Goal: Task Accomplishment & Management: Complete application form

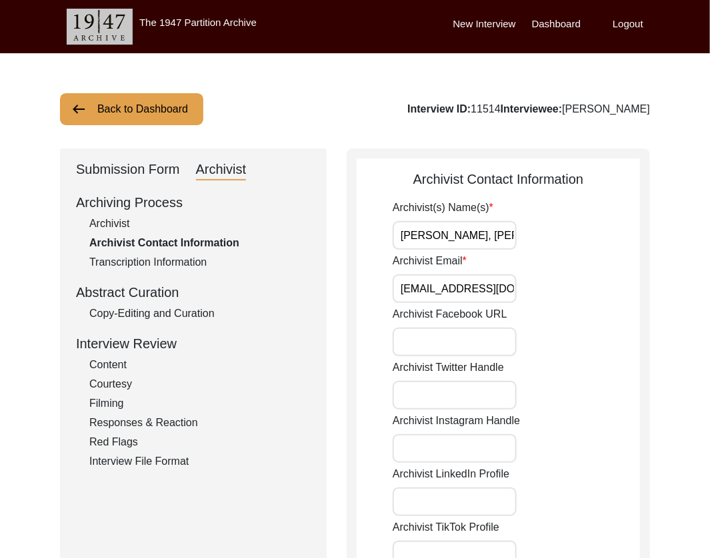
click at [101, 223] on div "Archivist" at bounding box center [199, 224] width 221 height 16
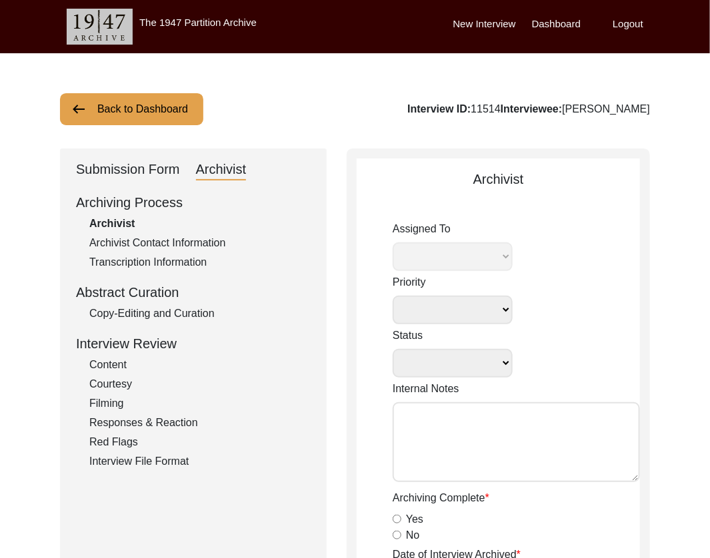
select select
select select "Archiving Completed"
type textarea "[DATE] Victoria: [PERSON_NAME] finished archiving this, but it needs to be pres…"
radio input "true"
type input "[DATE]"
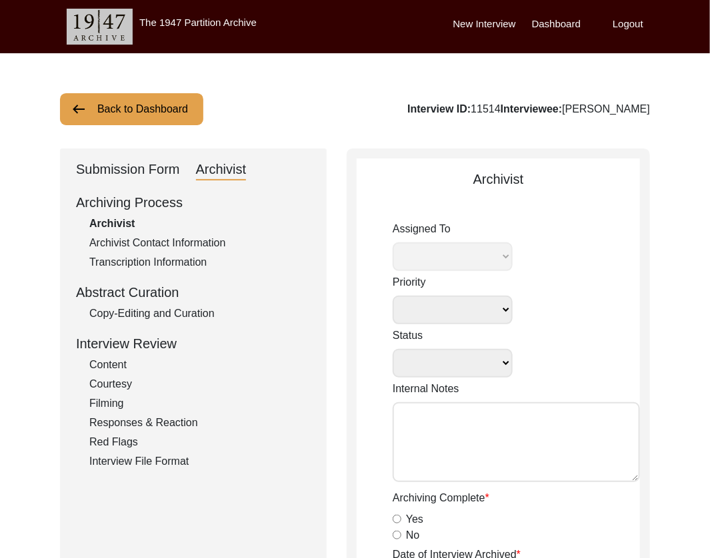
type textarea "Loremipsumd Sitametcons • ‘Adip Elitse’ do ‘Eius Tempor, Incididuntu, Labor’ • …"
radio input "true"
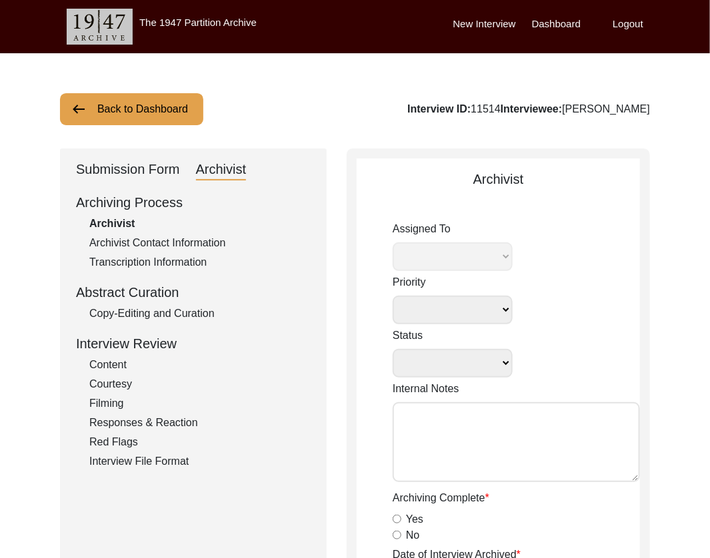
type input "1:45:14"
radio input "true"
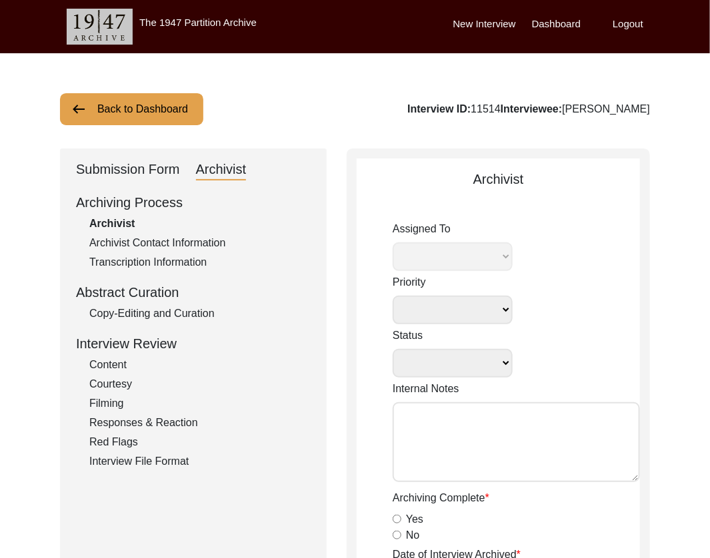
radio input "true"
type textarea "B-roll length: 0:16:42"
type input "mp4, MP4"
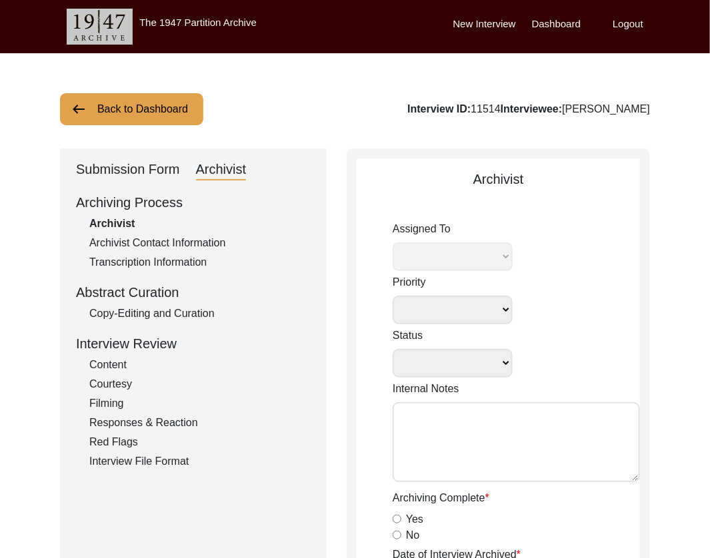
type input "18.62 GB"
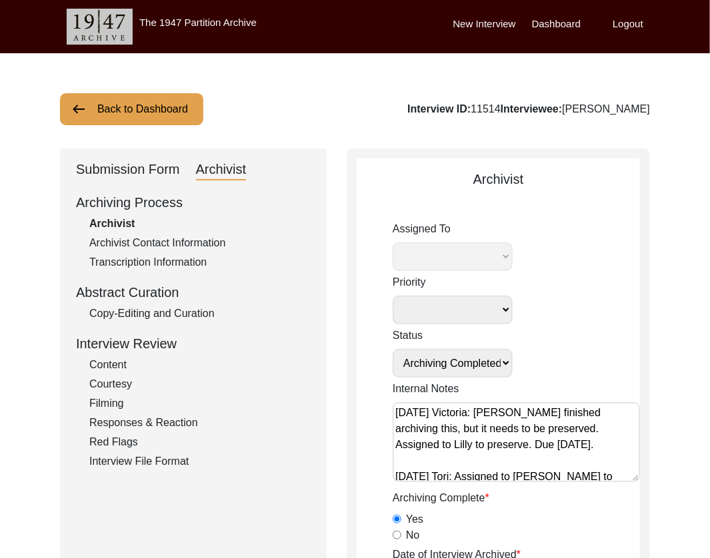
select select "507"
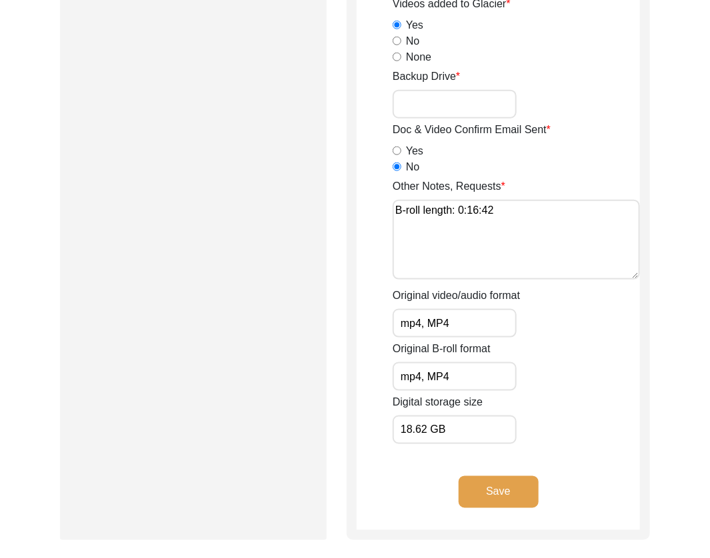
scroll to position [2099, 0]
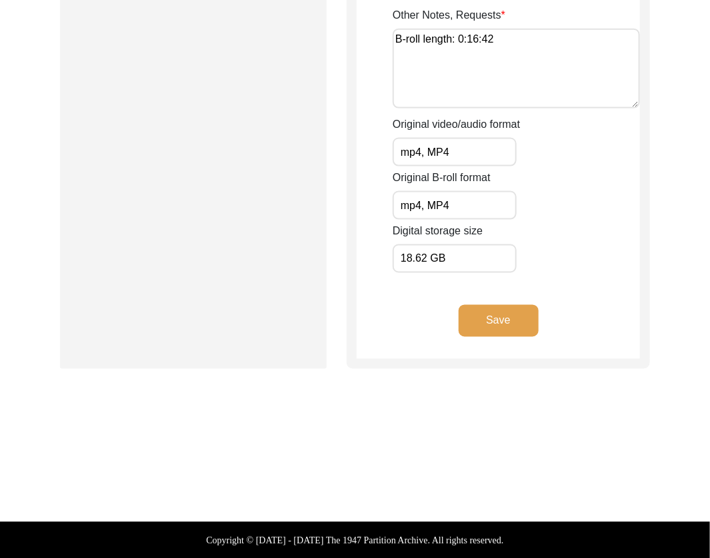
click at [452, 271] on input "18.62 GB" at bounding box center [455, 259] width 124 height 29
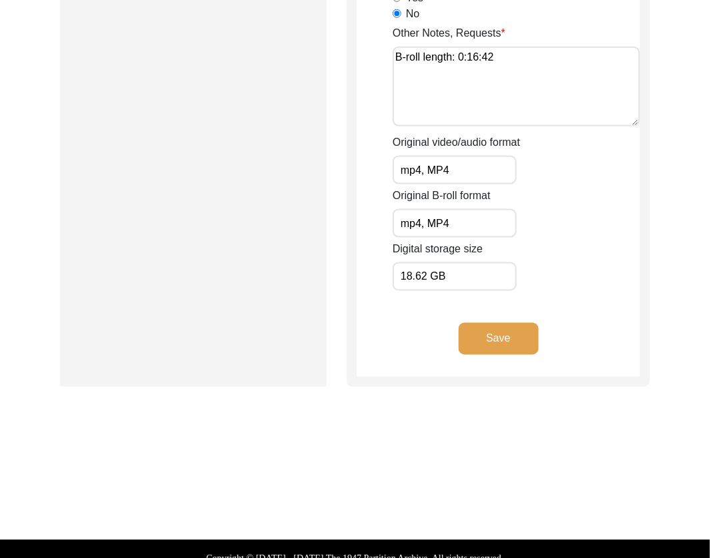
click at [516, 347] on button "Save" at bounding box center [499, 339] width 80 height 32
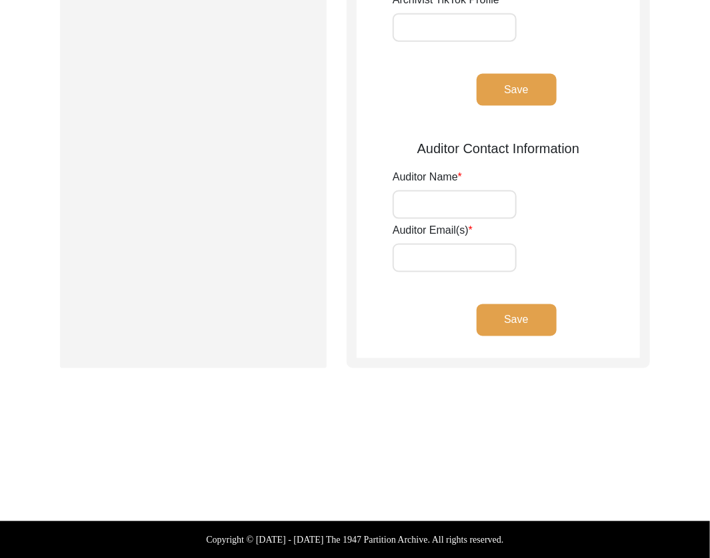
type input "[PERSON_NAME], [PERSON_NAME]"
type input "[EMAIL_ADDRESS][DOMAIN_NAME], [EMAIL_ADDRESS][DOMAIN_NAME]"
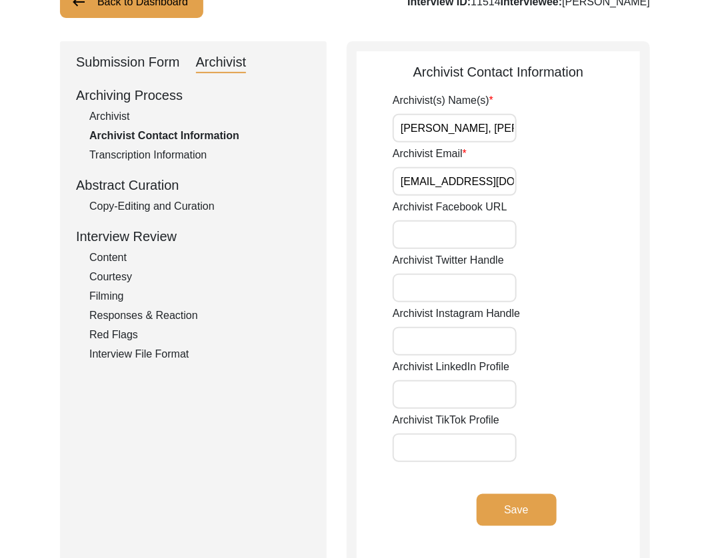
scroll to position [109, 0]
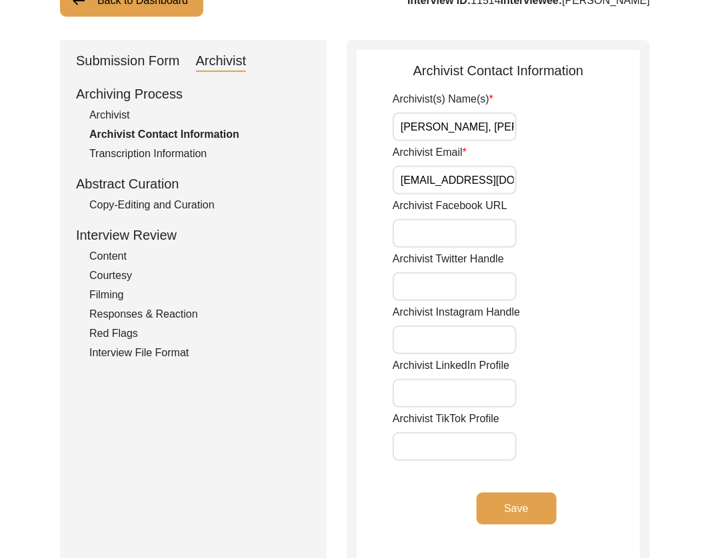
click at [220, 70] on div "Archivist" at bounding box center [221, 61] width 51 height 21
click at [145, 71] on div "Submission Form" at bounding box center [128, 61] width 104 height 21
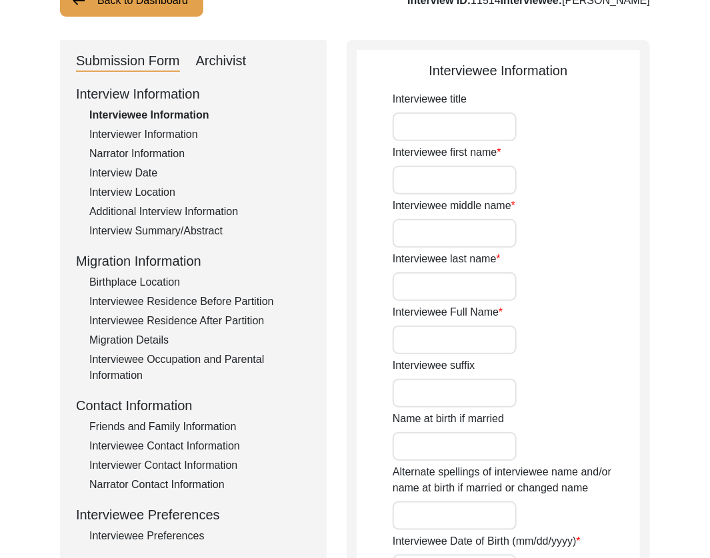
type input "Mr."
type input "Kishan"
type input "[PERSON_NAME]"
type input "Deene"
type input "[PERSON_NAME]"
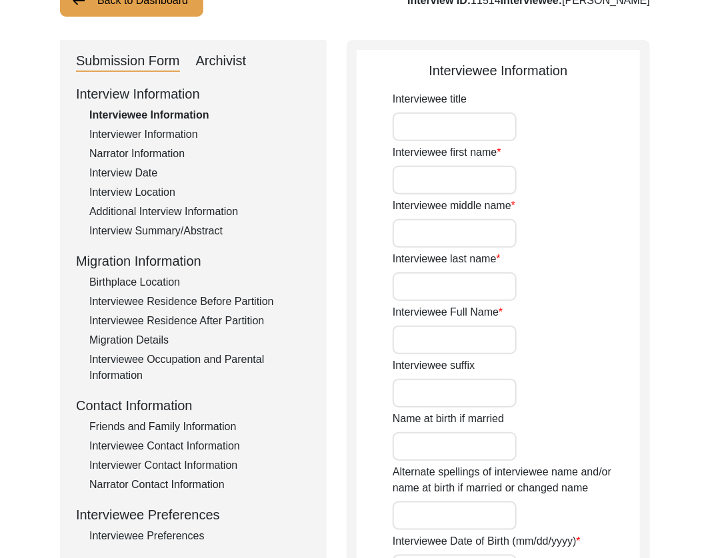
type input "[DATE]"
type input "86"
type input "[DEMOGRAPHIC_DATA]"
type textarea "Became a [DEMOGRAPHIC_DATA] under pressure when he was a child. [PERSON_NAME] t…"
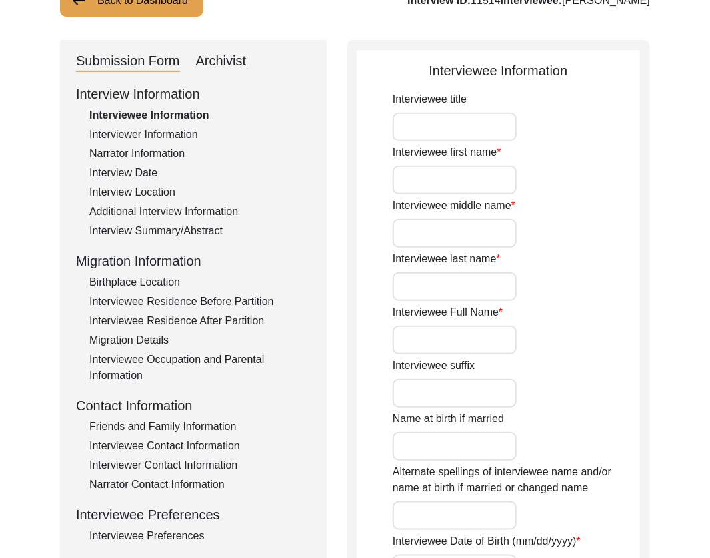
type input "[DEMOGRAPHIC_DATA]"
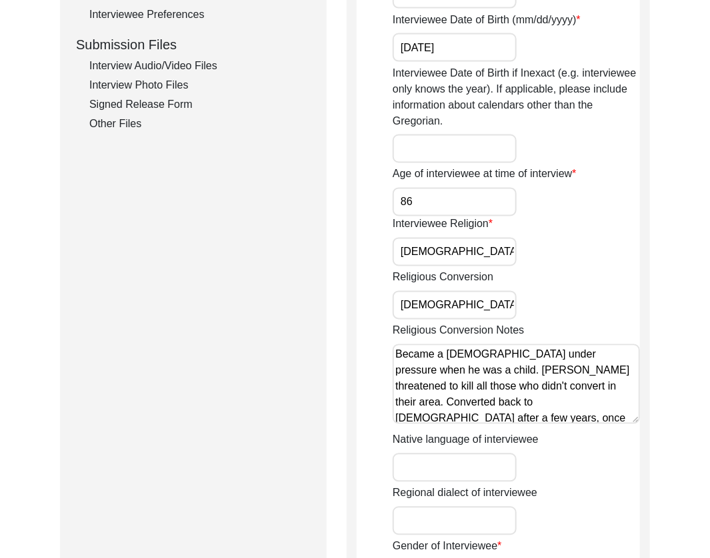
scroll to position [857, 0]
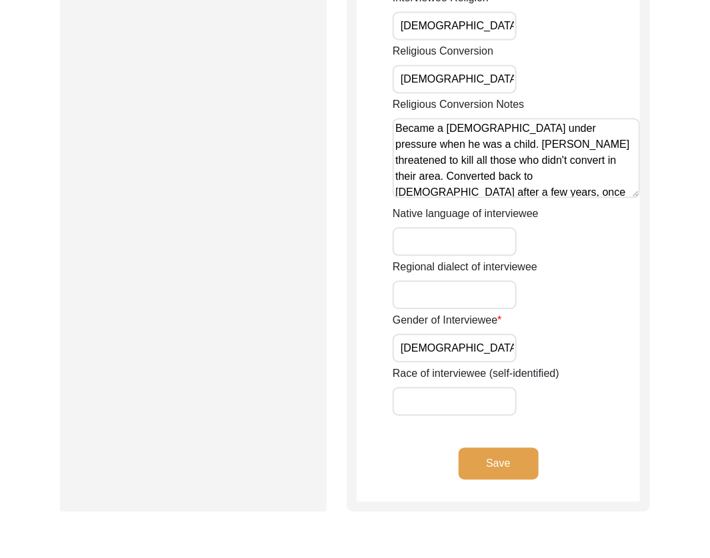
click at [484, 349] on input "[DEMOGRAPHIC_DATA]" at bounding box center [455, 348] width 124 height 29
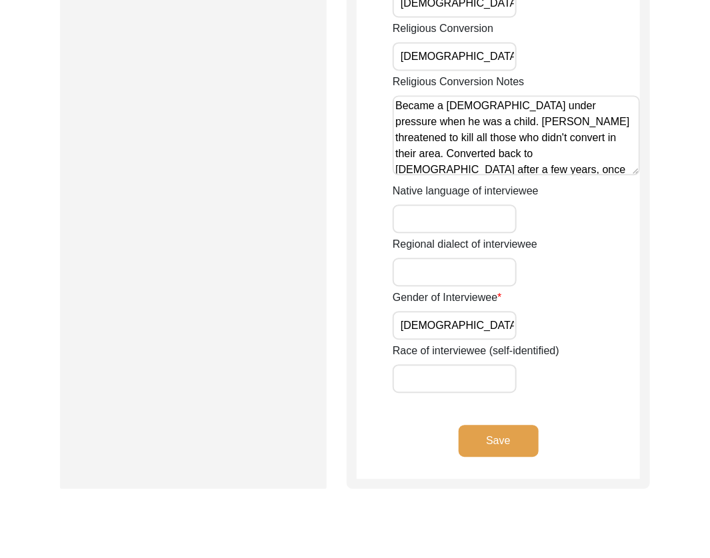
scroll to position [1000, 0]
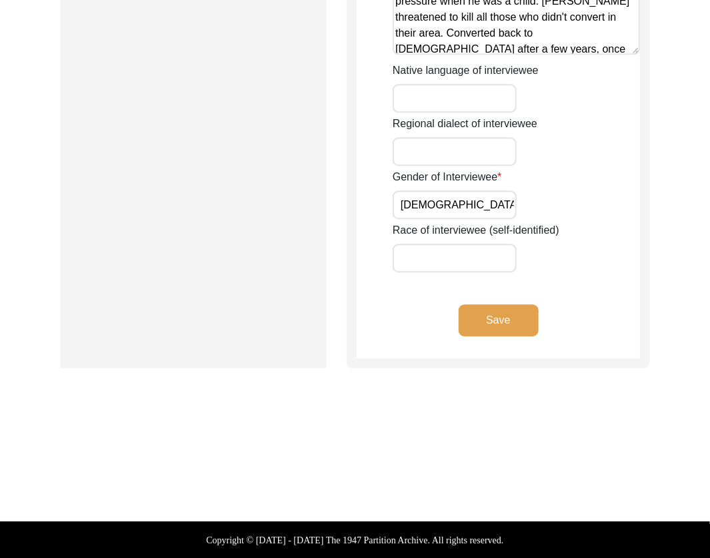
click at [481, 313] on button "Save" at bounding box center [499, 321] width 80 height 32
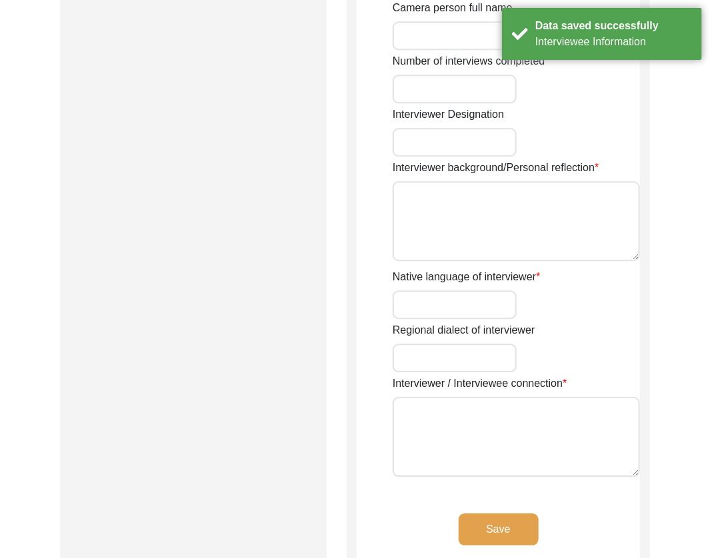
type input "Ms."
type input "[PERSON_NAME]"
type input "Agarwal"
type input "[PERSON_NAME]"
type input "[DEMOGRAPHIC_DATA]"
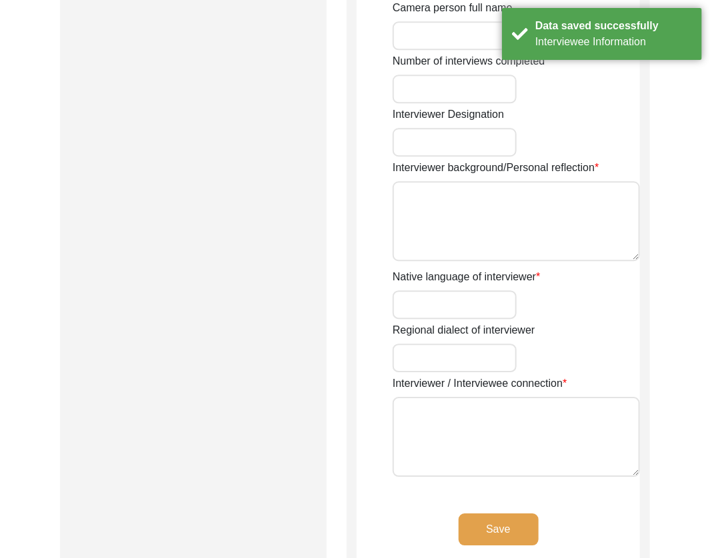
type input "[DATE]"
type input "Navi [GEOGRAPHIC_DATA], [GEOGRAPHIC_DATA], [GEOGRAPHIC_DATA]"
type input "Writer and Designer"
type input "Ms."
type input "[PERSON_NAME]"
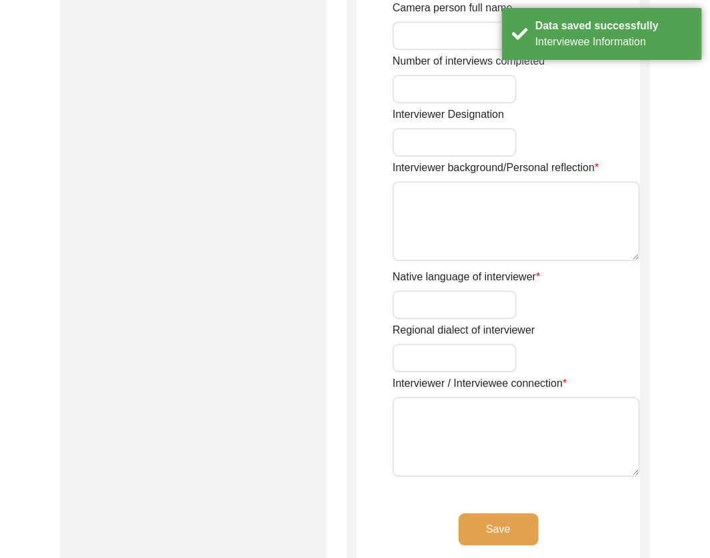
type input "Agarwal"
type input "[PERSON_NAME]"
type input "Story Scholar"
type textarea "I am writer, designer and storyteller with experience working in social, educat…"
type input "Hindi"
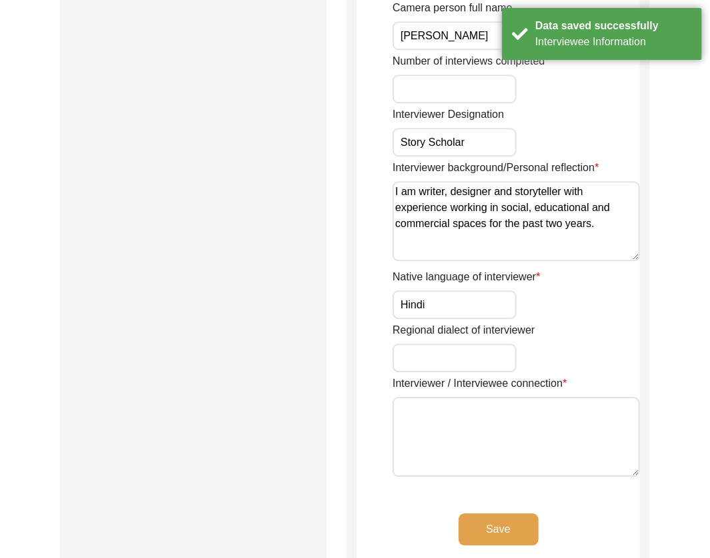
type textarea "Unrelated"
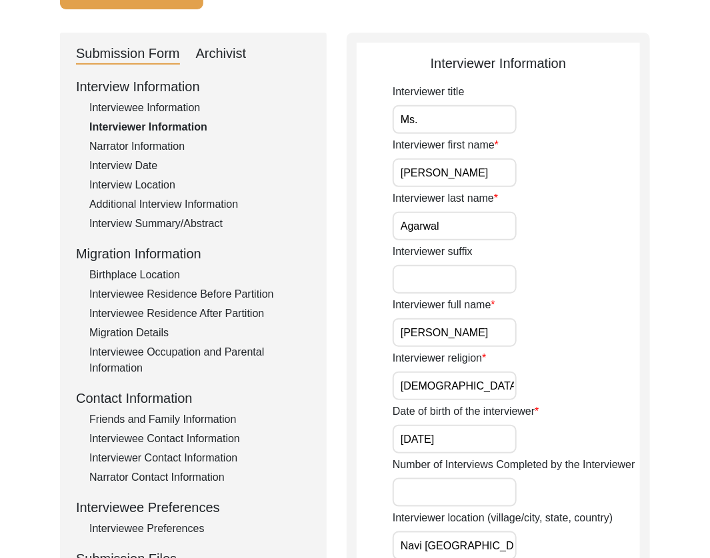
scroll to position [0, 0]
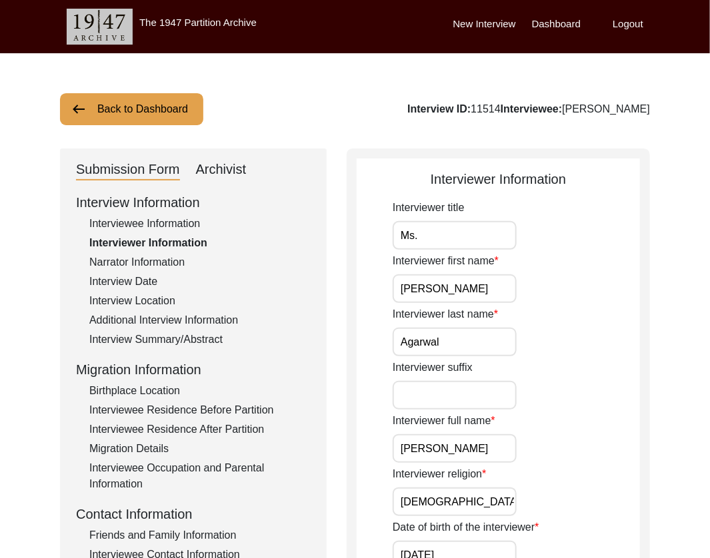
click at [175, 103] on button "Back to Dashboard" at bounding box center [131, 109] width 143 height 32
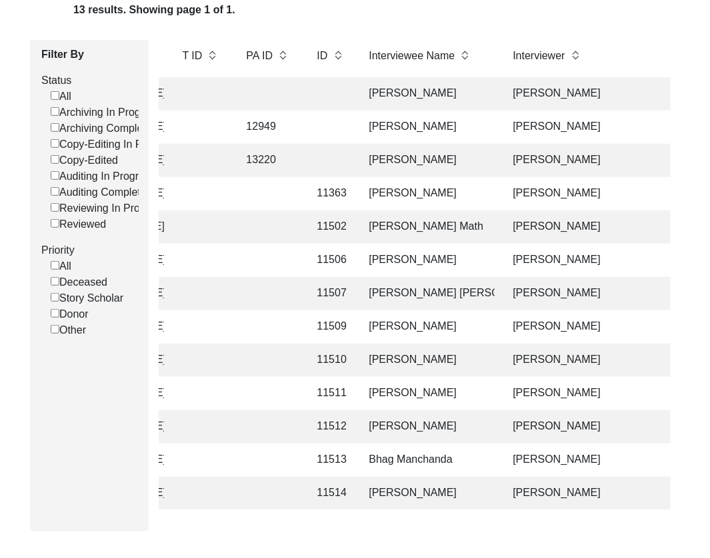
scroll to position [0, 308]
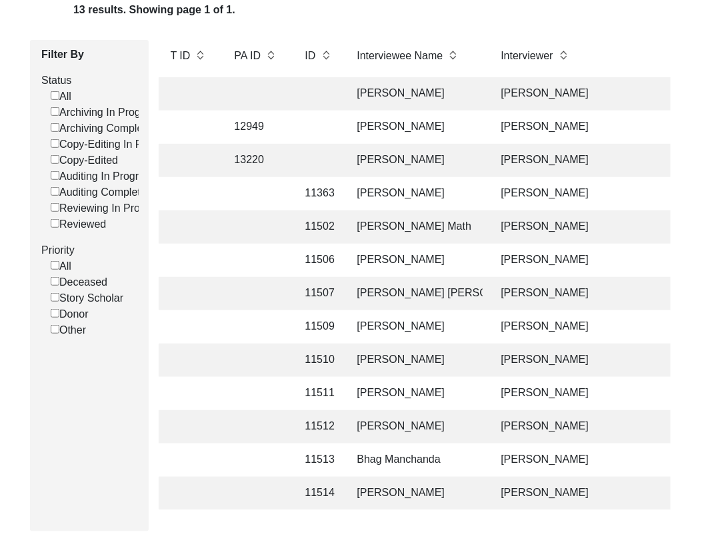
click at [432, 159] on td "[PERSON_NAME]" at bounding box center [415, 160] width 133 height 33
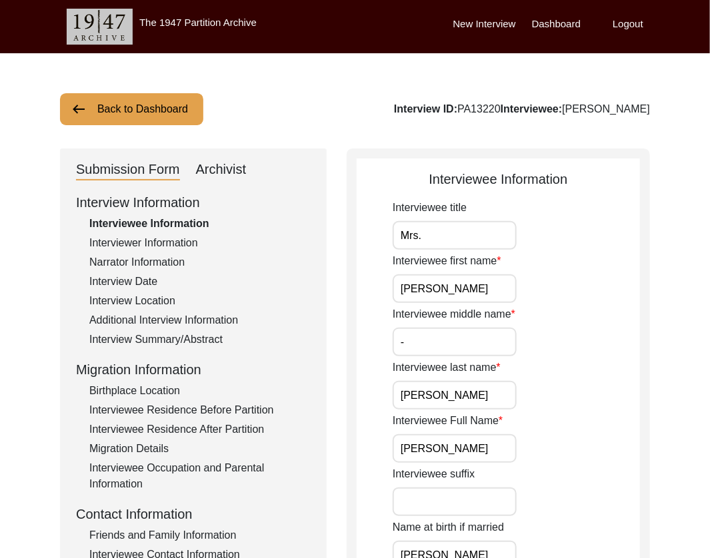
click at [218, 171] on div "Archivist" at bounding box center [221, 169] width 51 height 21
select select "Archiving In Progress"
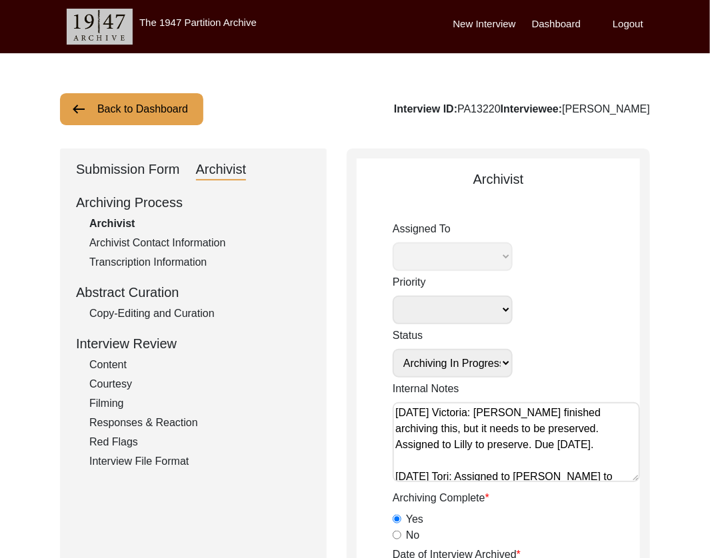
select select "507"
drag, startPoint x: 117, startPoint y: 166, endPoint x: 119, endPoint y: 187, distance: 21.4
click at [117, 167] on div "Submission Form" at bounding box center [128, 169] width 104 height 21
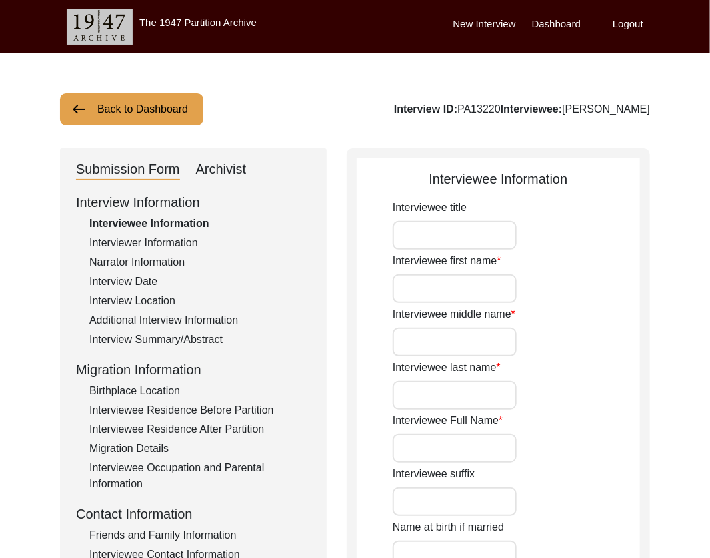
type input "Mrs."
type input "[PERSON_NAME]"
type input "-"
type input "[PERSON_NAME]"
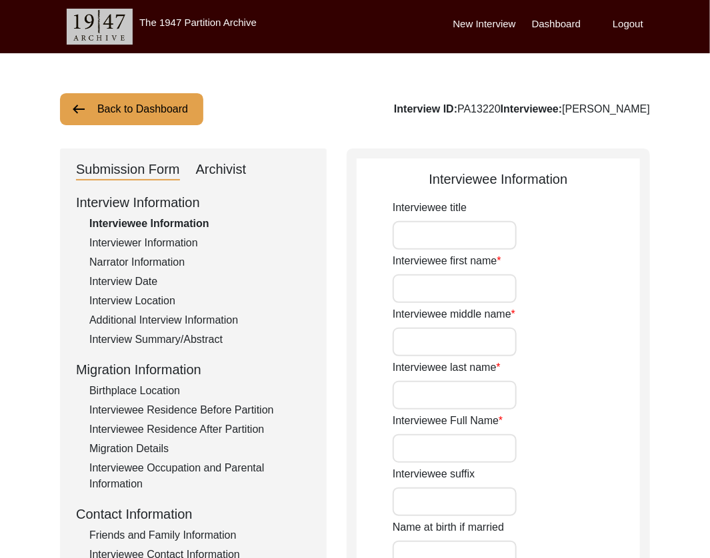
type input "[PERSON_NAME]"
type input "[DATE]"
type input "86"
type input "[DEMOGRAPHIC_DATA]"
type input "Multani"
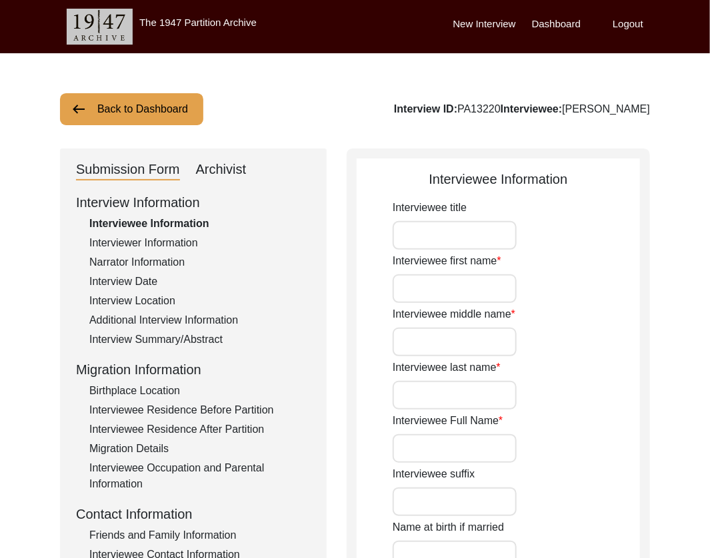
type input "[DEMOGRAPHIC_DATA]"
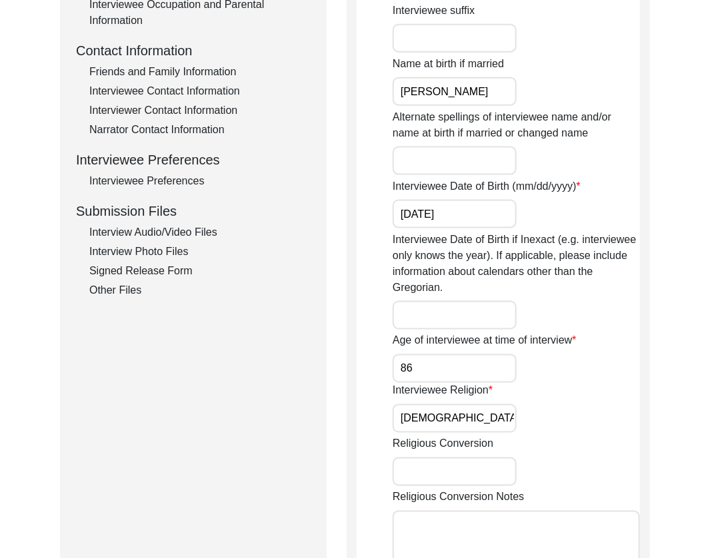
click at [121, 235] on div "Interview Audio/Video Files" at bounding box center [199, 233] width 221 height 16
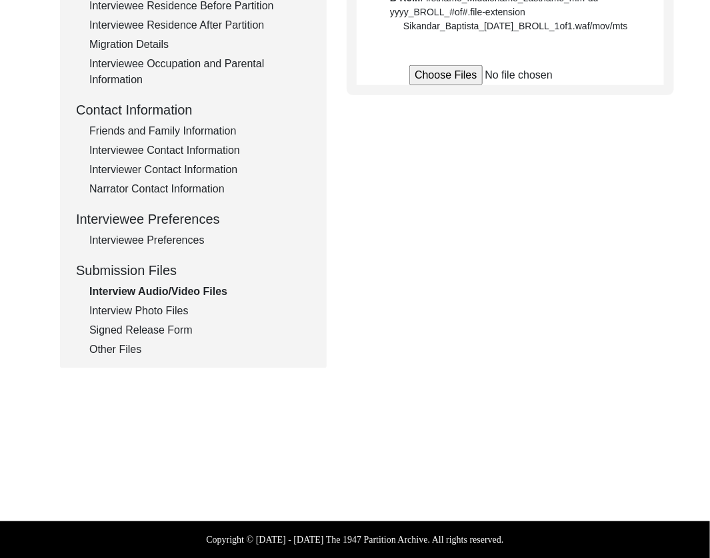
scroll to position [464, 0]
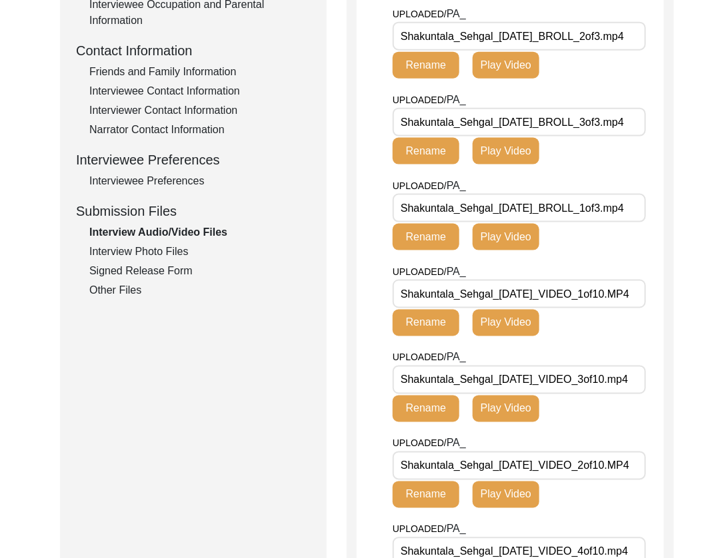
drag, startPoint x: 560, startPoint y: 79, endPoint x: 300, endPoint y: 77, distance: 259.9
click at [300, 77] on div "Submission Form Archivist Interview Information Interviewee Information Intervi…" at bounding box center [355, 419] width 590 height 1469
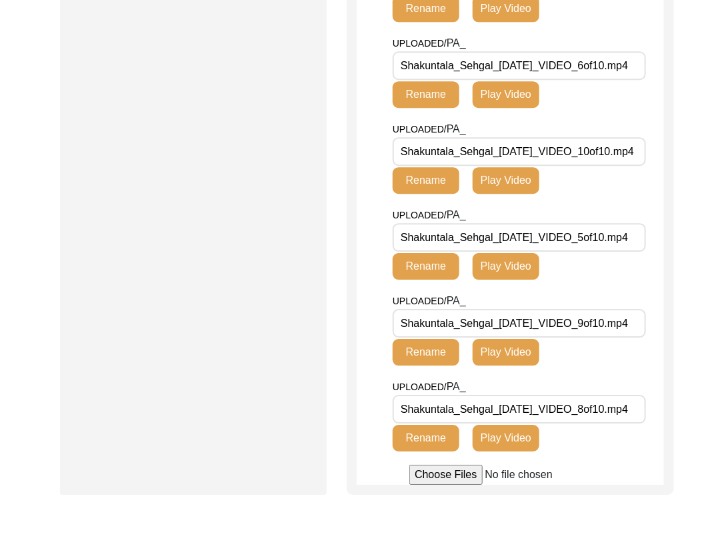
scroll to position [263, 0]
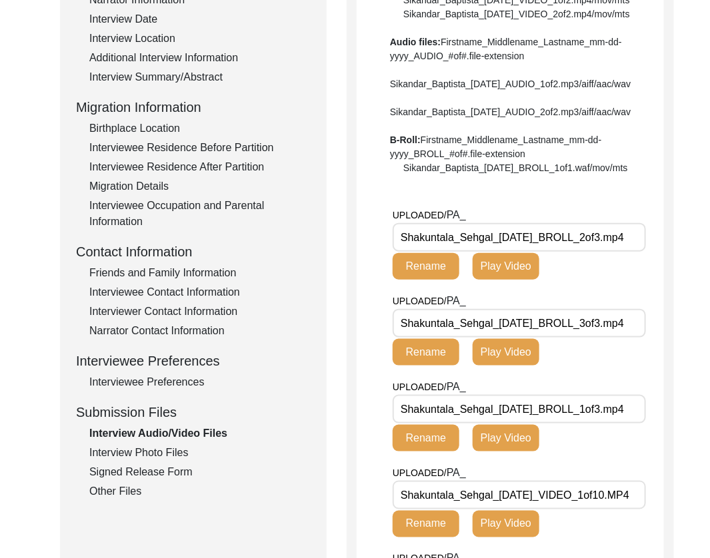
click at [136, 453] on div "Interview Photo Files" at bounding box center [199, 453] width 221 height 16
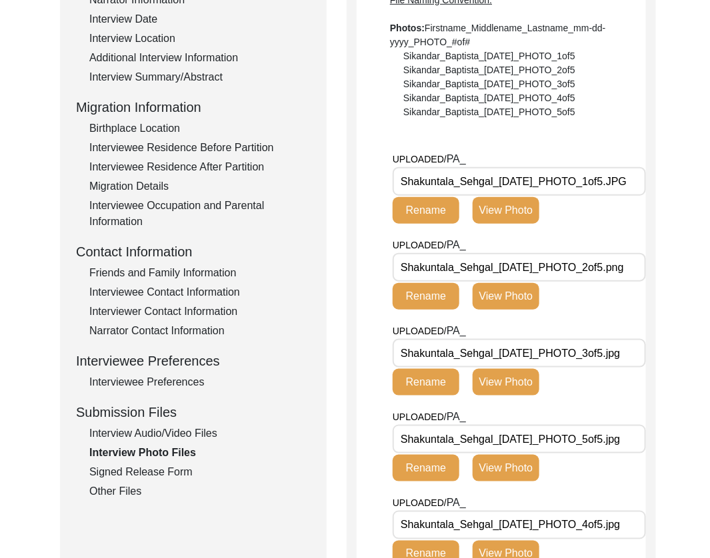
click at [564, 185] on input "Shakuntala_Sehgal_[DATE]_PHOTO_1of5.JPG" at bounding box center [519, 181] width 253 height 29
click at [498, 219] on button "View Photo" at bounding box center [505, 210] width 67 height 27
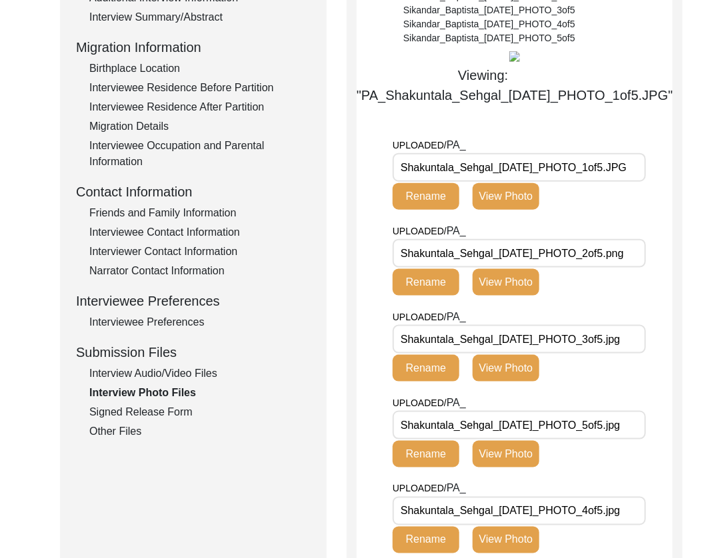
scroll to position [476, 0]
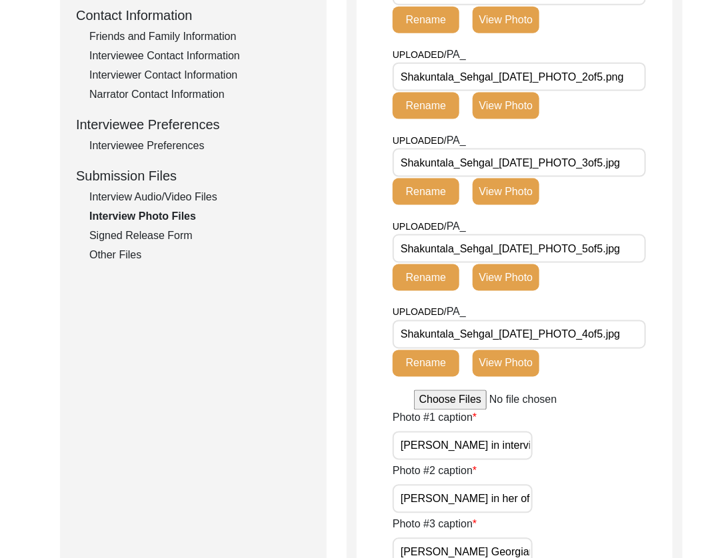
click at [514, 119] on button "View Photo" at bounding box center [505, 106] width 67 height 27
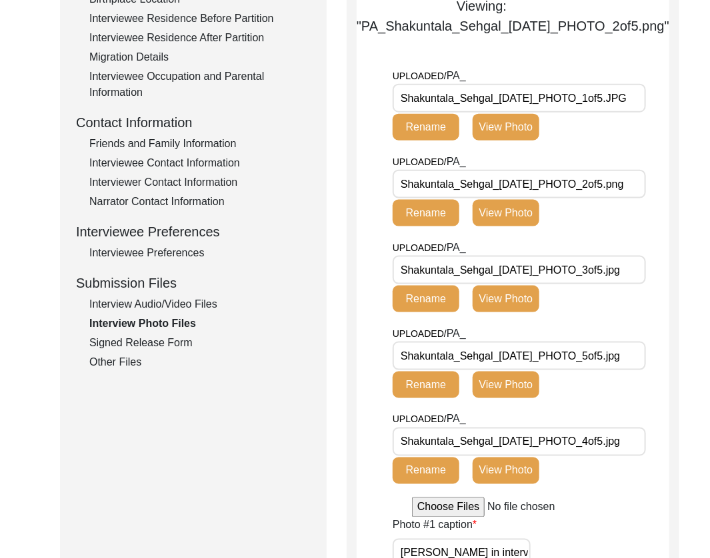
scroll to position [498, 0]
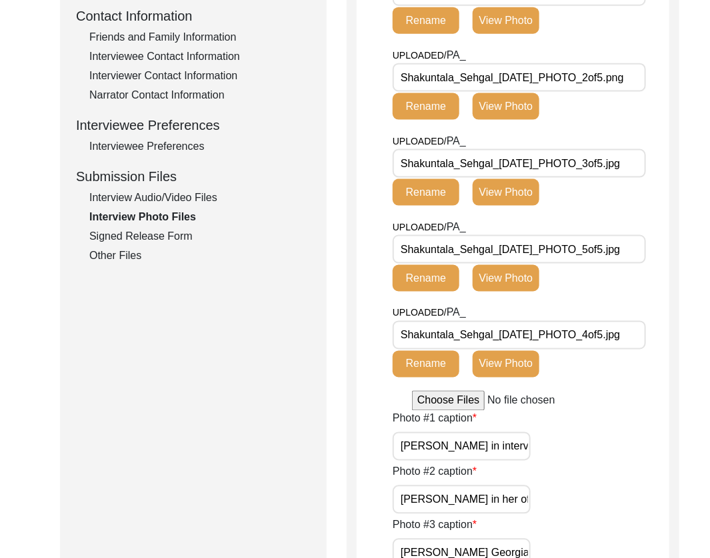
click at [504, 302] on div "UPLOADED/ PA_ Shakuntala_Sehgal_[DATE]_PHOTO_5of5.jpg Rename View Photo" at bounding box center [489, 260] width 193 height 83
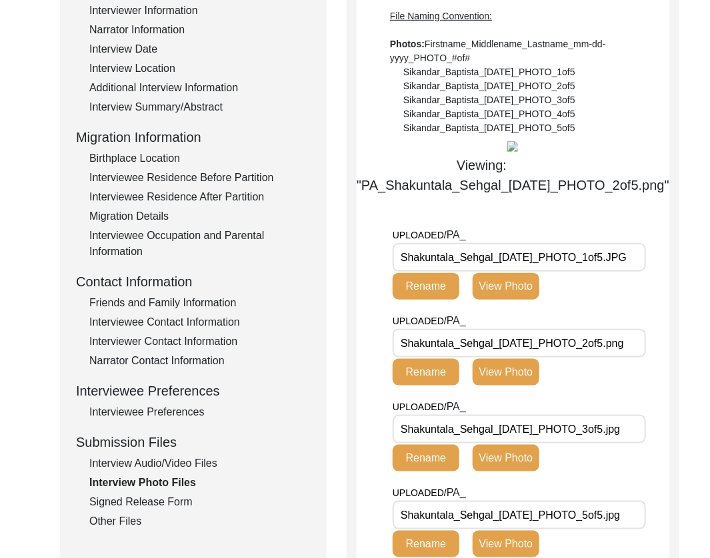
scroll to position [359, 0]
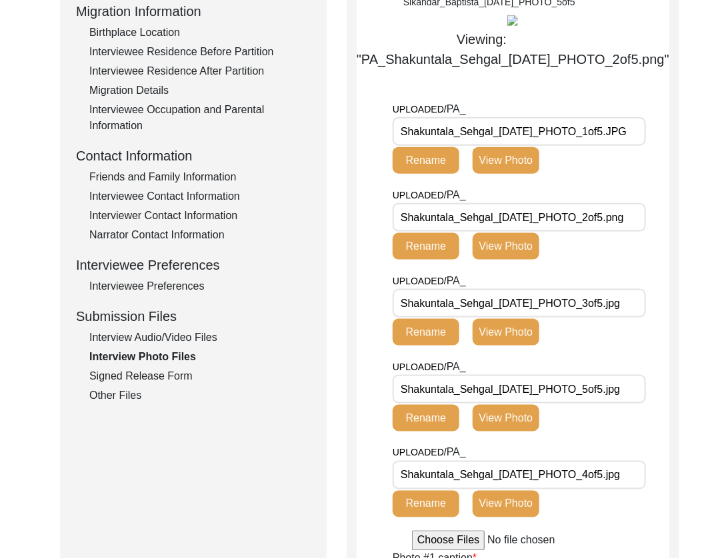
click at [121, 382] on div "Signed Release Form" at bounding box center [199, 377] width 221 height 16
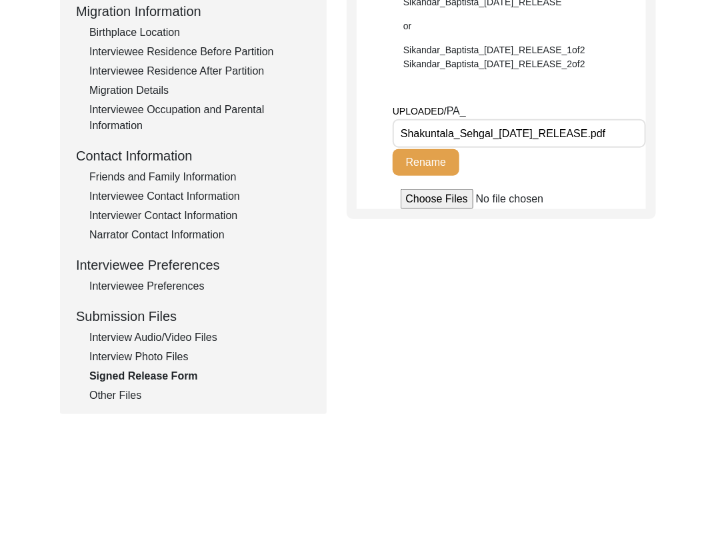
click at [132, 388] on div "Other Files" at bounding box center [199, 396] width 221 height 16
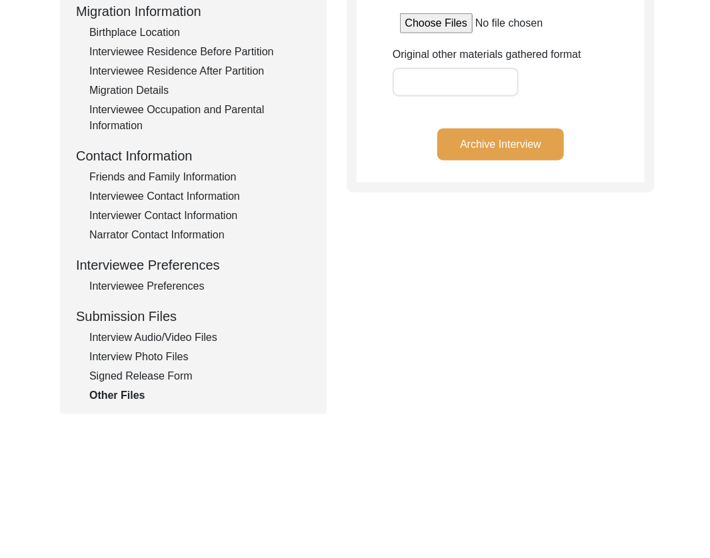
click at [133, 337] on div "Interview Audio/Video Files" at bounding box center [199, 338] width 221 height 16
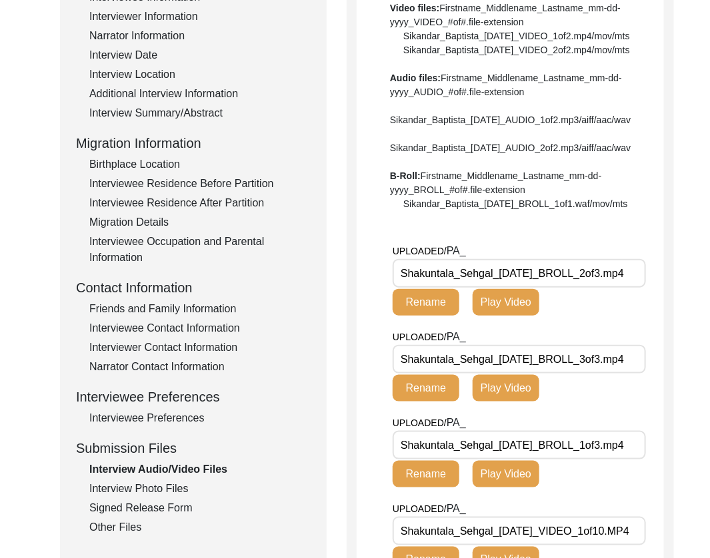
scroll to position [472, 0]
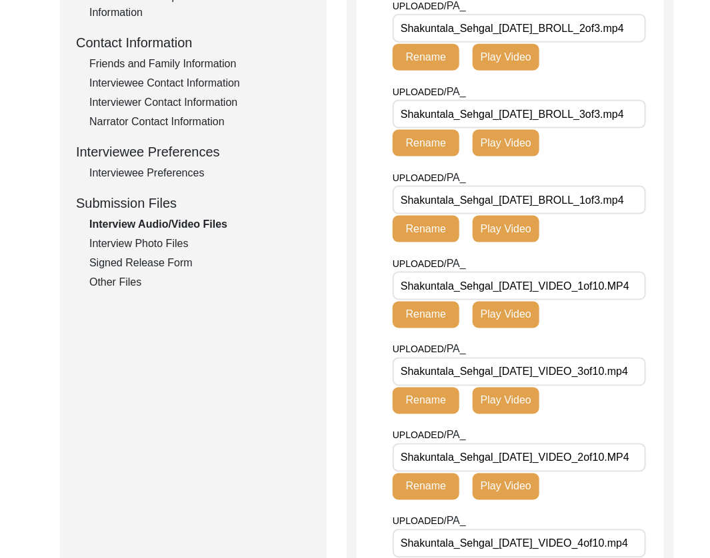
click at [654, 162] on div "Interview Audio/Video Files File Naming Convention: Video files: Firstname_Midd…" at bounding box center [510, 411] width 327 height 1469
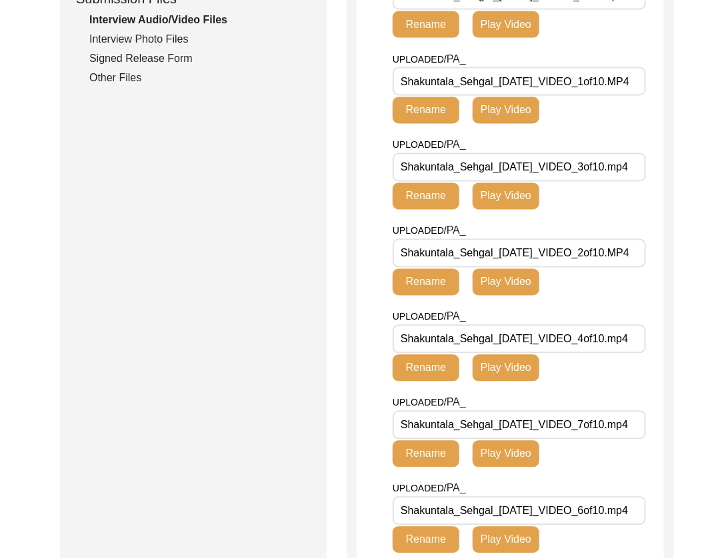
scroll to position [624, 0]
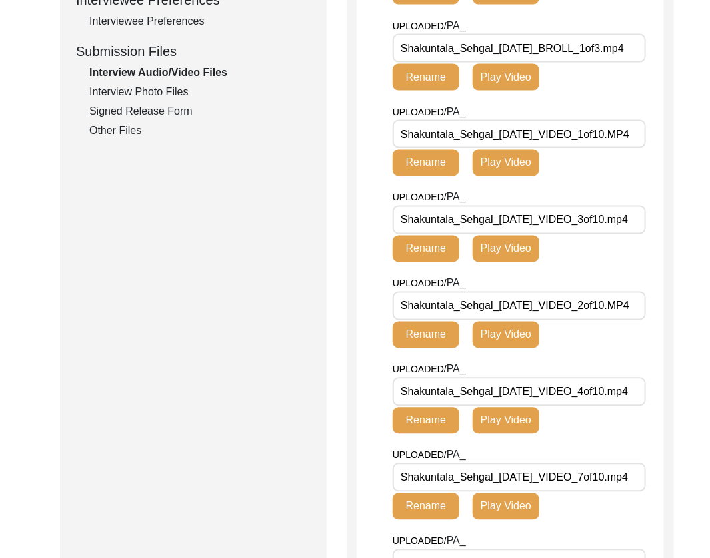
click at [166, 87] on div "Interview Photo Files" at bounding box center [199, 92] width 221 height 16
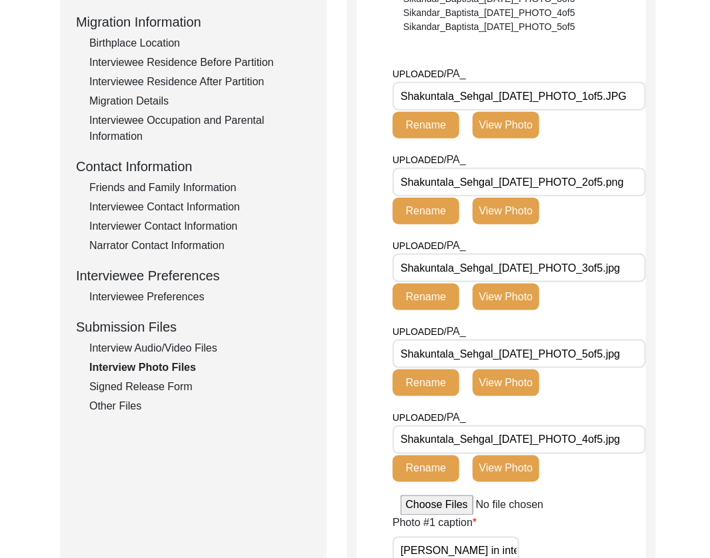
scroll to position [353, 0]
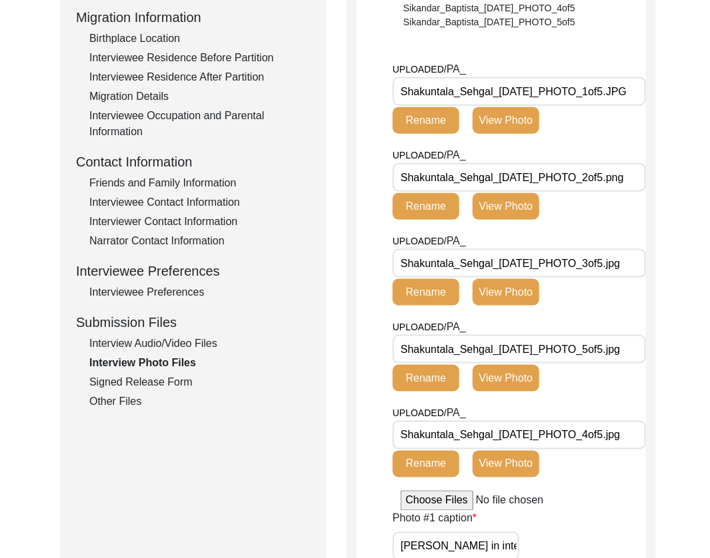
click at [123, 383] on div "Signed Release Form" at bounding box center [199, 383] width 221 height 16
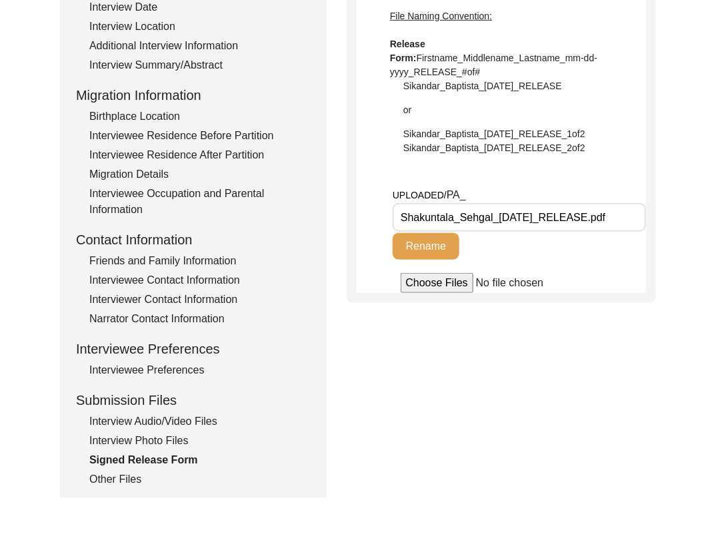
scroll to position [276, 0]
click at [600, 219] on input "Shakuntala_Sehgal_[DATE]_RELEASE.pdf" at bounding box center [519, 217] width 253 height 29
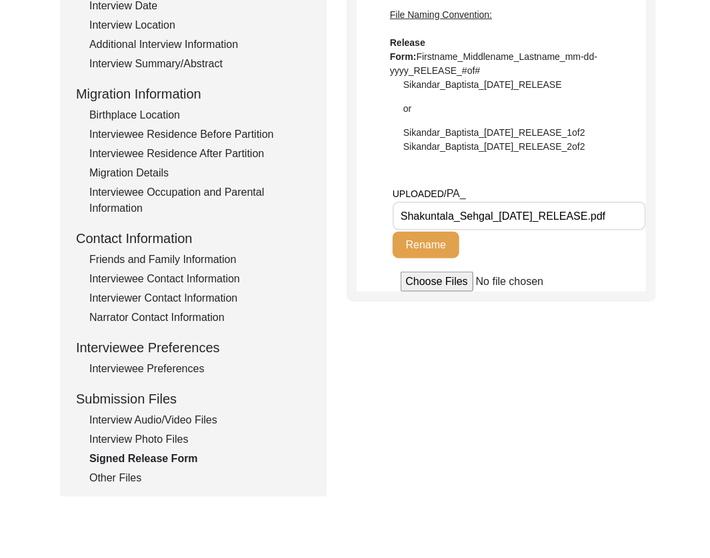
click at [135, 475] on div "Other Files" at bounding box center [199, 478] width 221 height 16
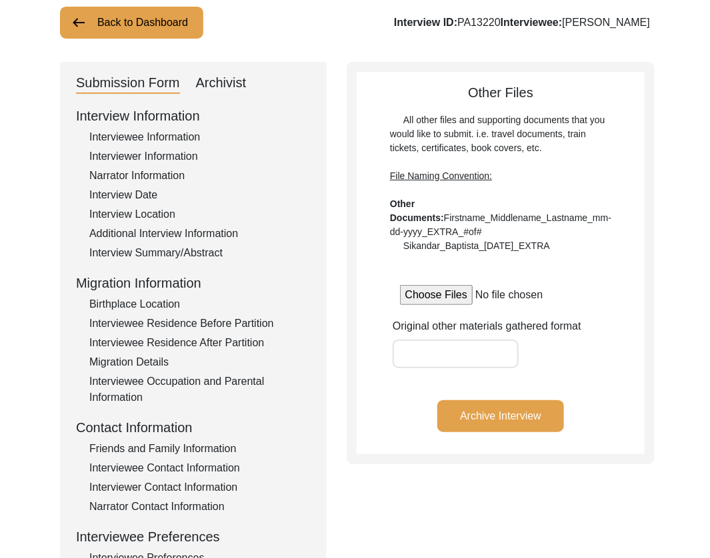
scroll to position [84, 0]
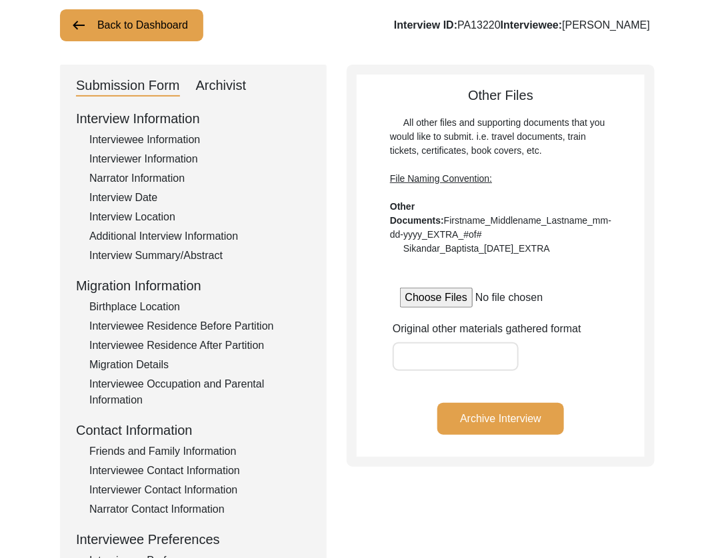
click at [475, 421] on button "Archive Interview" at bounding box center [500, 419] width 127 height 32
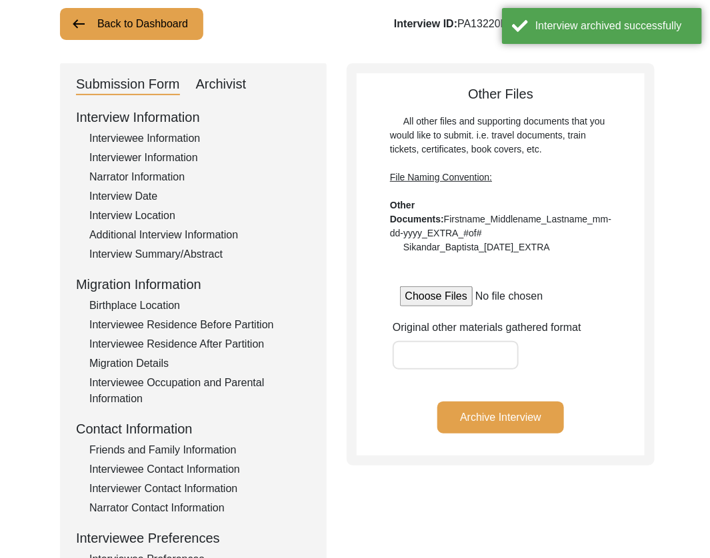
scroll to position [0, 0]
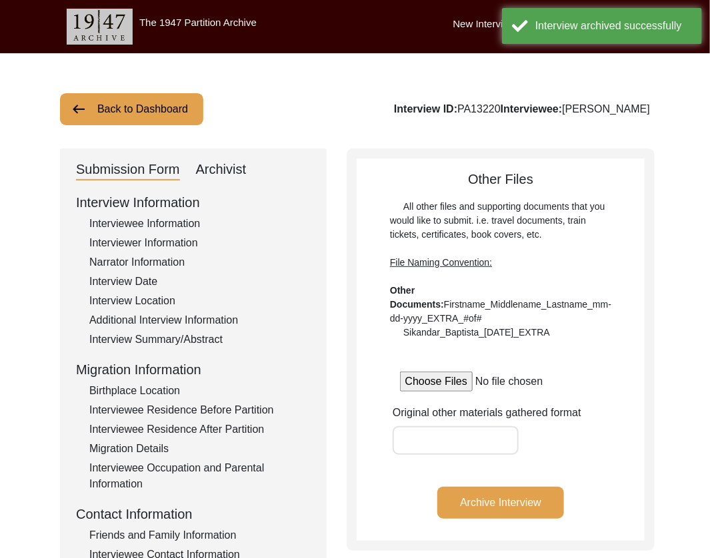
click at [123, 115] on button "Back to Dashboard" at bounding box center [131, 109] width 143 height 32
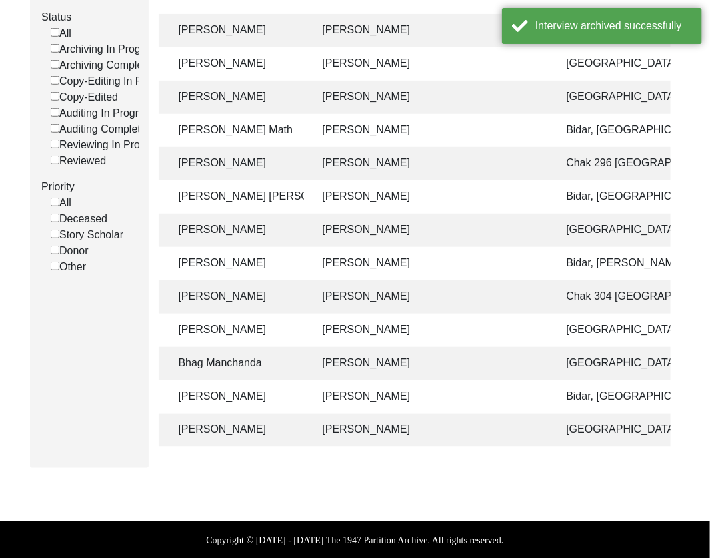
scroll to position [0, 391]
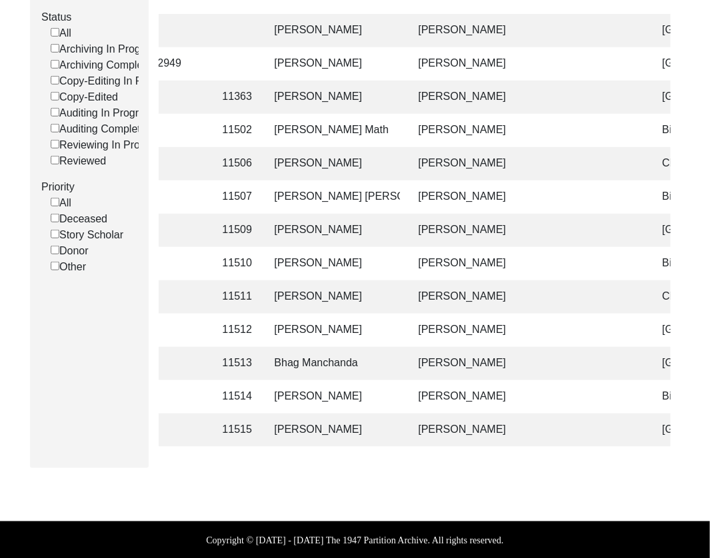
click at [488, 437] on td "[PERSON_NAME]" at bounding box center [527, 430] width 233 height 33
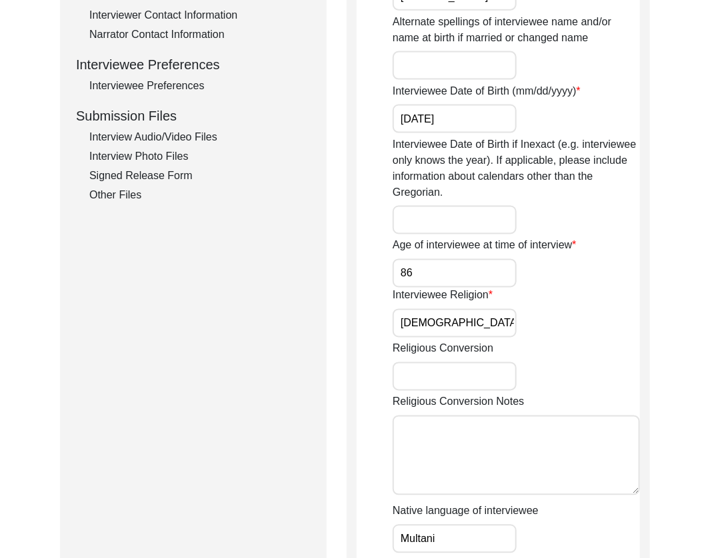
click at [144, 137] on div "Interview Audio/Video Files" at bounding box center [199, 137] width 221 height 16
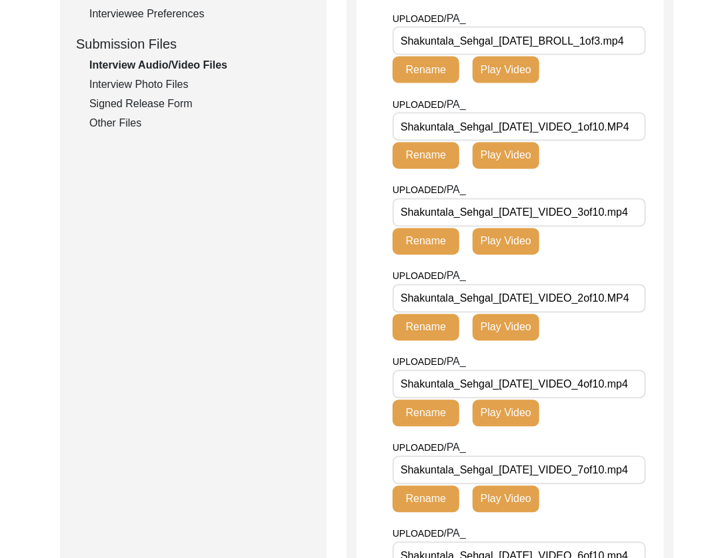
scroll to position [255, 0]
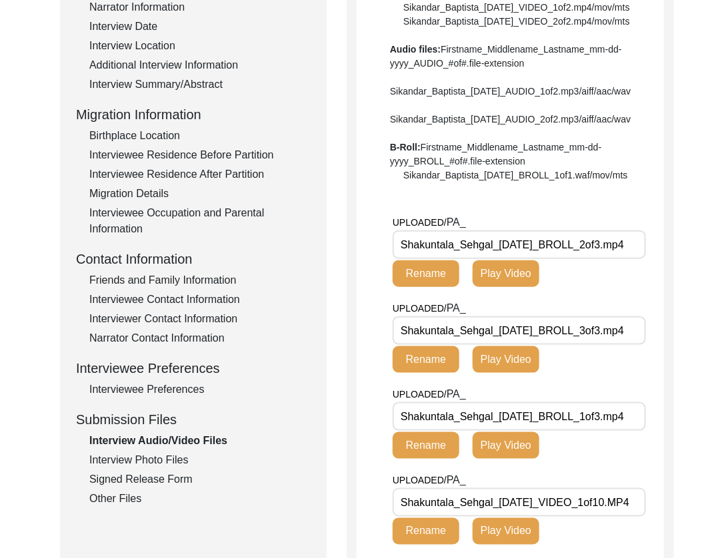
click at [179, 459] on div "Interview Photo Files" at bounding box center [199, 461] width 221 height 16
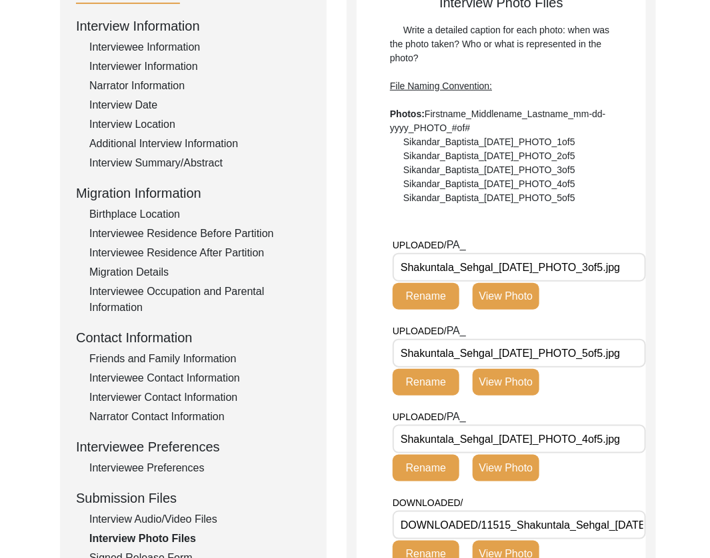
scroll to position [52, 0]
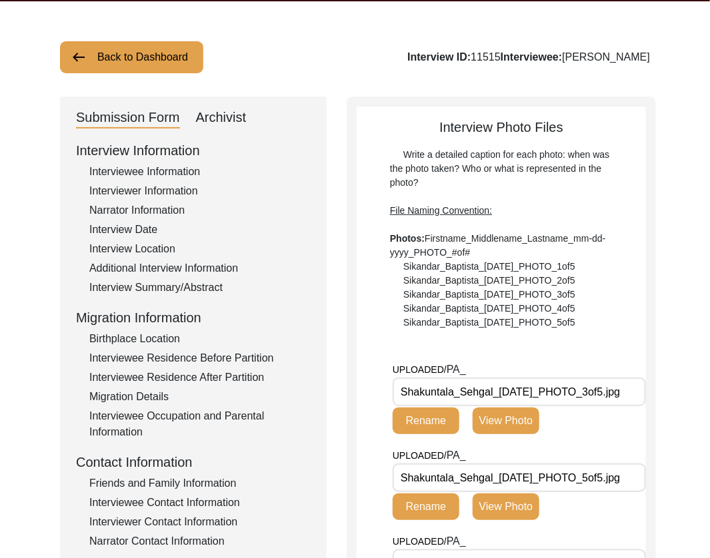
click at [228, 112] on div "Archivist" at bounding box center [221, 117] width 51 height 21
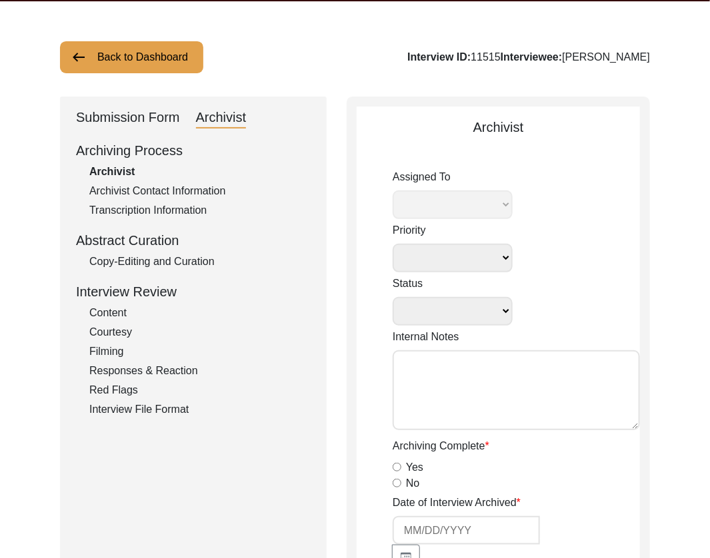
select select
select select "Archiving Completed"
type textarea "[DATE] Victoria: [PERSON_NAME] finished archiving this, but it needs to be pres…"
radio input "true"
type input "[DATE]"
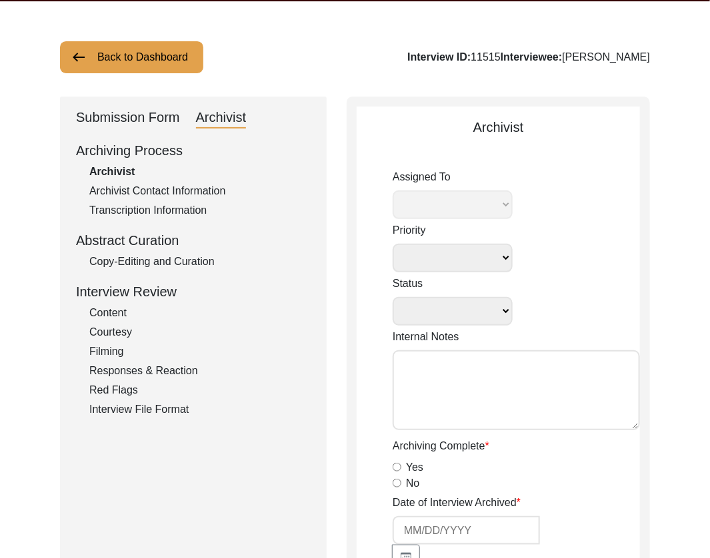
type textarea "Archiving Notes - [DATE] - [PERSON_NAME] Interviewee Information Interviewee ti…"
radio input "true"
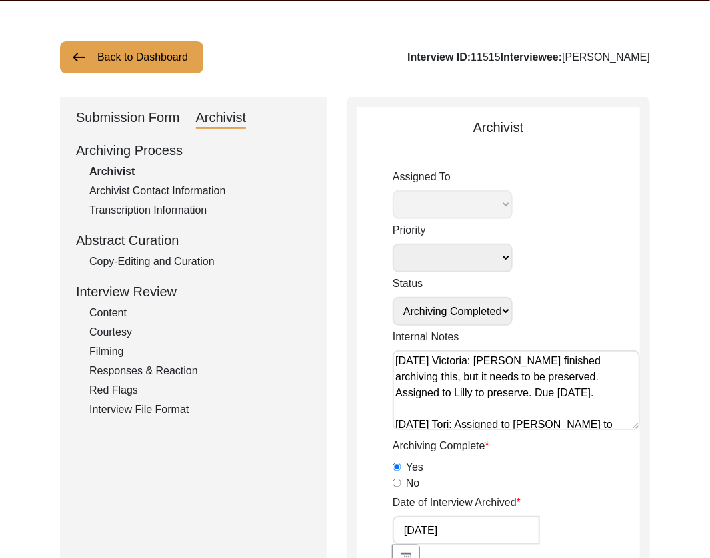
select select "507"
click at [124, 263] on div "Copy-Editing and Curation" at bounding box center [199, 262] width 221 height 16
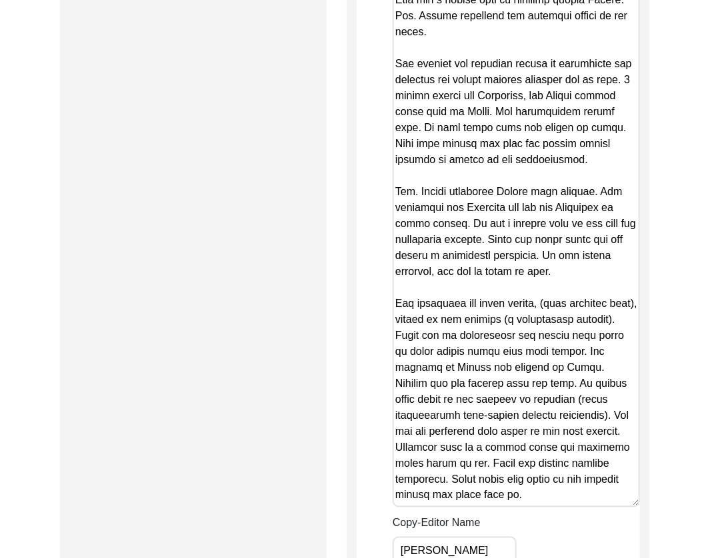
scroll to position [1857, 0]
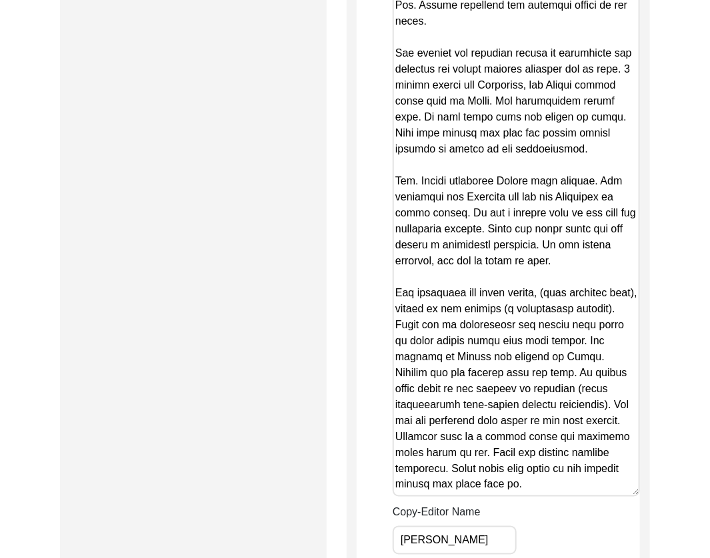
click at [582, 404] on textarea "Copy-Edited Summary" at bounding box center [516, 150] width 247 height 694
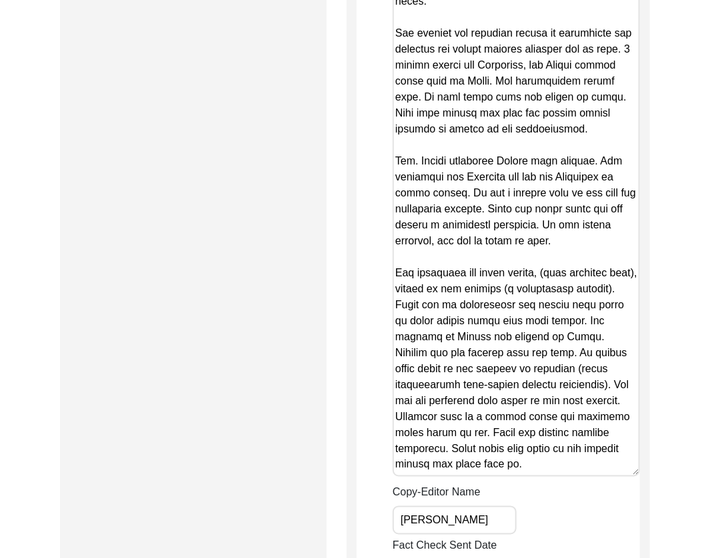
scroll to position [1879, 0]
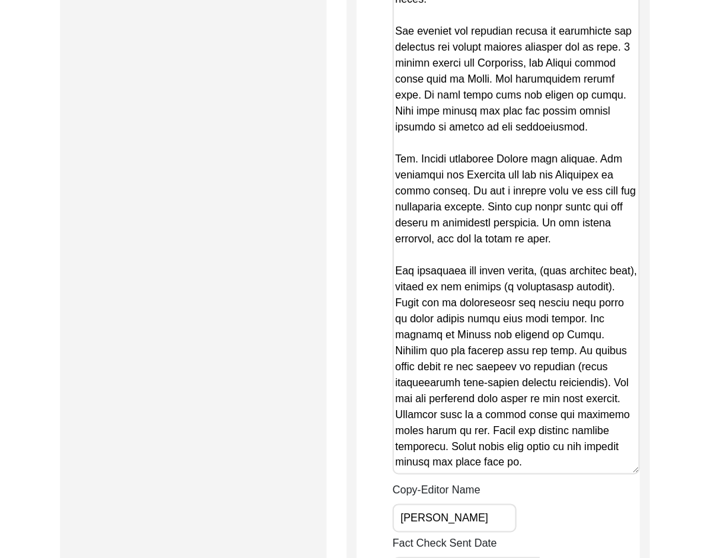
drag, startPoint x: 628, startPoint y: 469, endPoint x: 626, endPoint y: 514, distance: 45.4
click at [626, 514] on div "Summary Copy-Editing Date Assigned [DATE] Copy-Edited Summary Copy-Editor Name …" at bounding box center [516, 361] width 247 height 1360
click at [624, 455] on textarea "Copy-Edited Summary" at bounding box center [516, 128] width 247 height 694
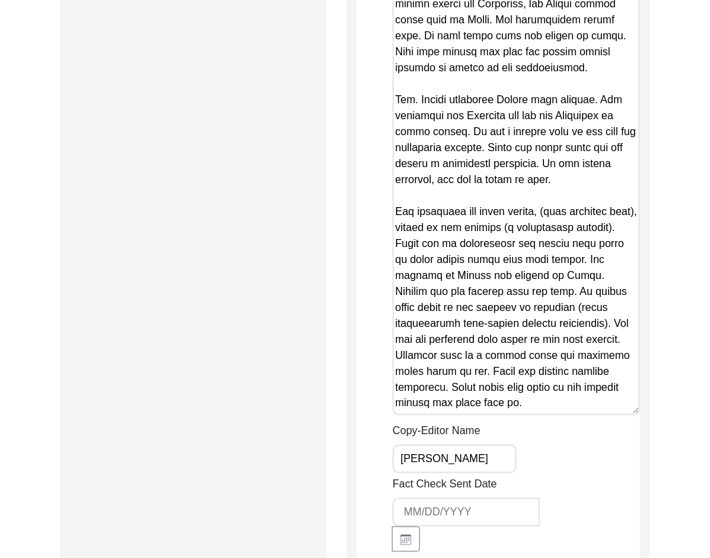
scroll to position [1943, 0]
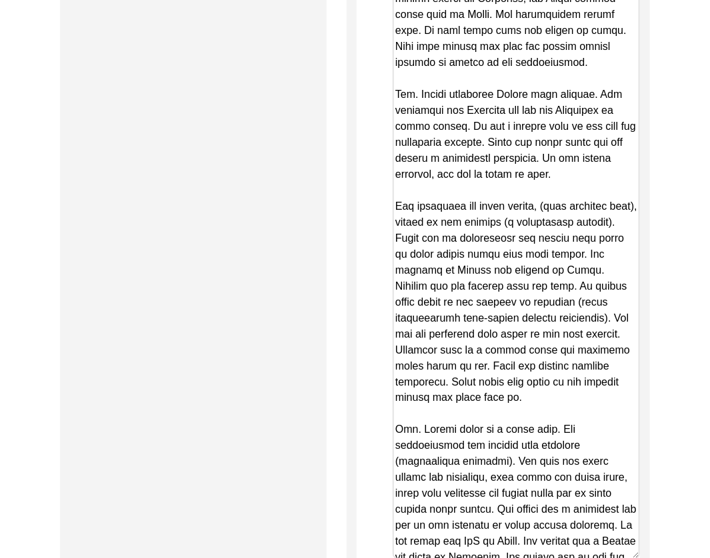
drag, startPoint x: 634, startPoint y: 404, endPoint x: 645, endPoint y: 558, distance: 155.0
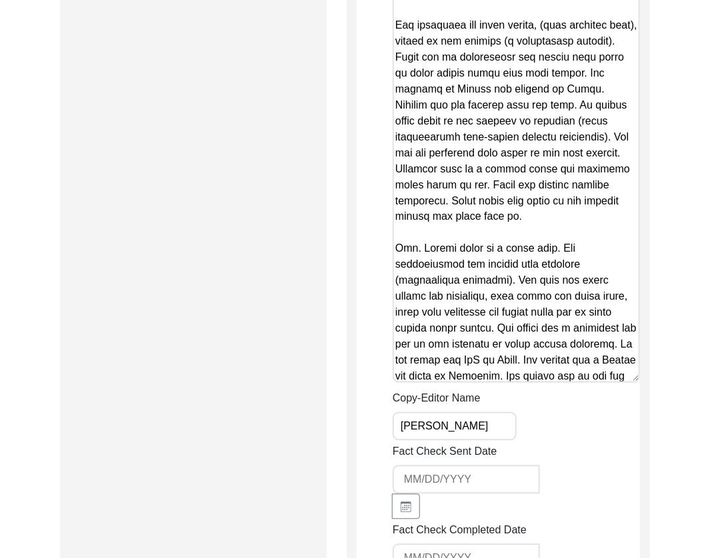
scroll to position [2133, 0]
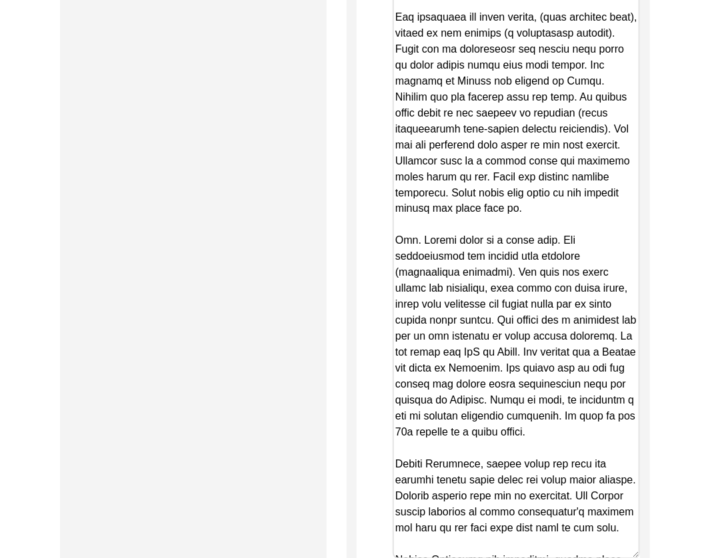
drag, startPoint x: 634, startPoint y: 369, endPoint x: 646, endPoint y: 554, distance: 185.7
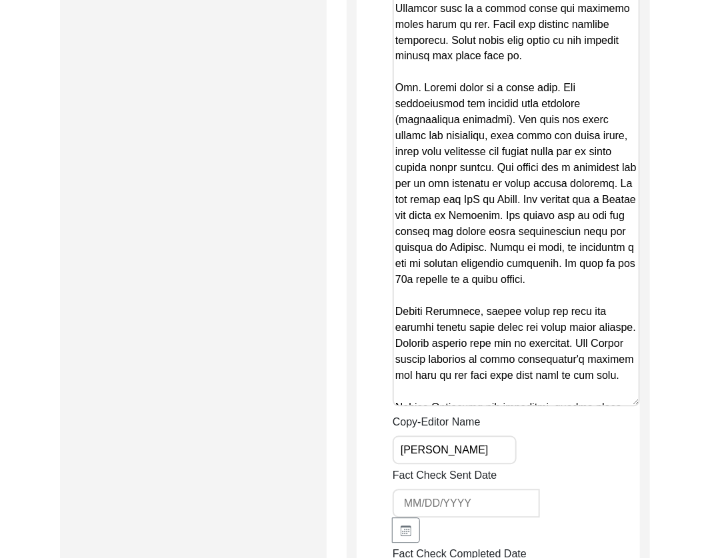
scroll to position [2289, 0]
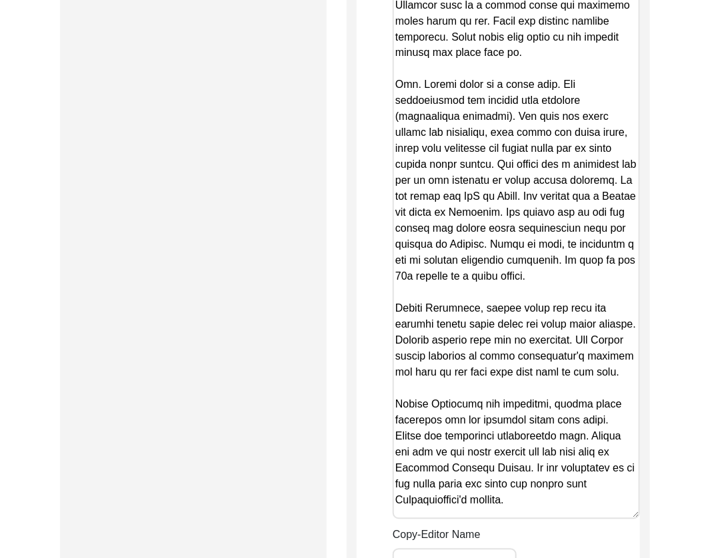
drag, startPoint x: 632, startPoint y: 397, endPoint x: 638, endPoint y: 519, distance: 122.1
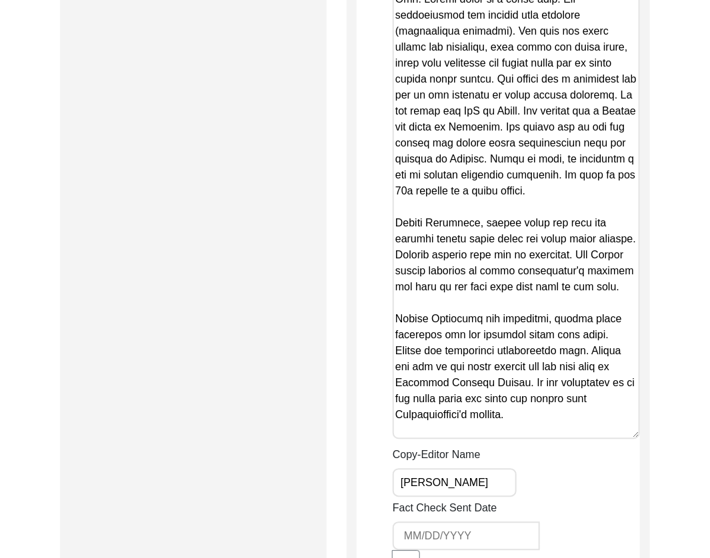
scroll to position [2378, 0]
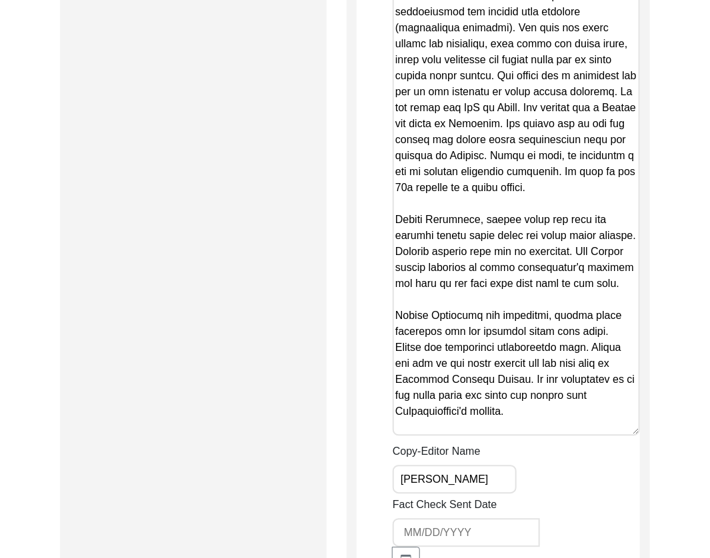
drag, startPoint x: 618, startPoint y: 427, endPoint x: 618, endPoint y: 459, distance: 32.0
click at [618, 459] on div "Summary Copy-Editing Date Assigned [DATE] Copy-Edited Summary Copy-Editor Name …" at bounding box center [516, 92] width 247 height 1820
drag, startPoint x: 629, startPoint y: 425, endPoint x: 630, endPoint y: 451, distance: 26.0
click at [630, 451] on div "Summary Copy-Editing Date Assigned [DATE] Copy-Edited Summary Copy-Editor Name …" at bounding box center [516, 92] width 247 height 1820
drag, startPoint x: 636, startPoint y: 420, endPoint x: 640, endPoint y: 447, distance: 27.1
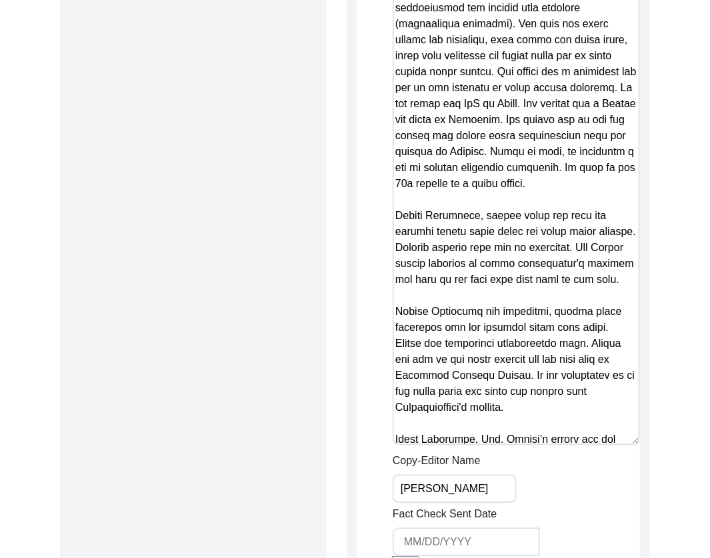
drag, startPoint x: 636, startPoint y: 430, endPoint x: 640, endPoint y: 443, distance: 13.1
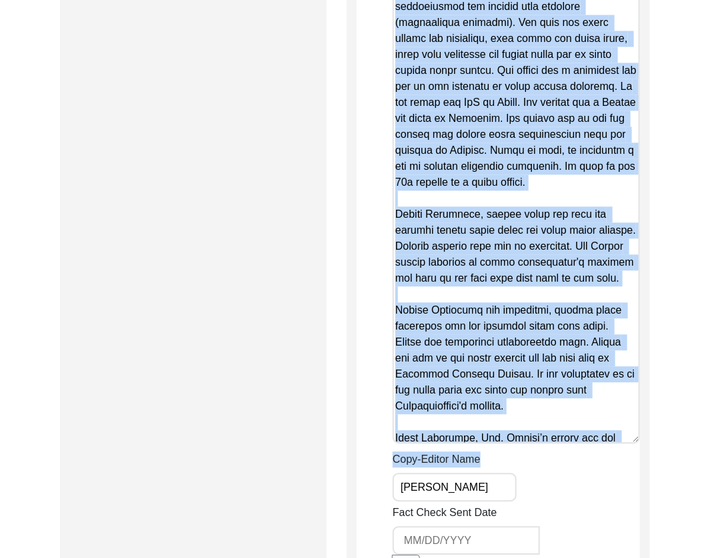
drag, startPoint x: 640, startPoint y: 443, endPoint x: 642, endPoint y: 453, distance: 9.5
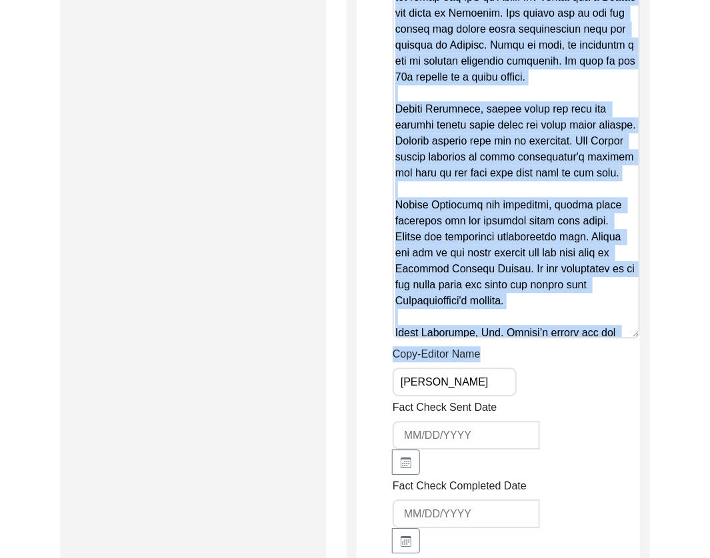
scroll to position [2498, 0]
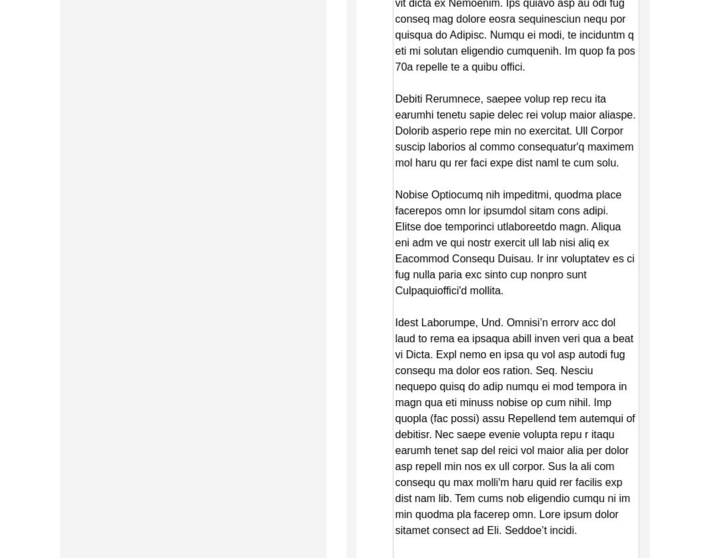
drag, startPoint x: 638, startPoint y: 323, endPoint x: 659, endPoint y: 583, distance: 260.7
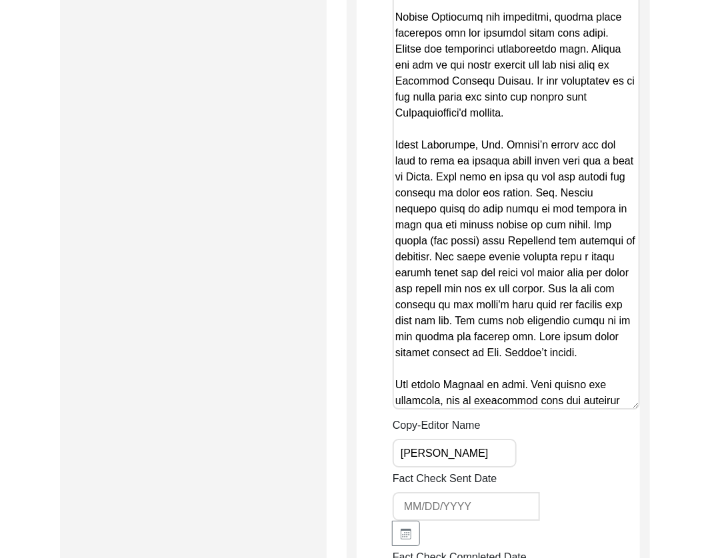
scroll to position [2678, 0]
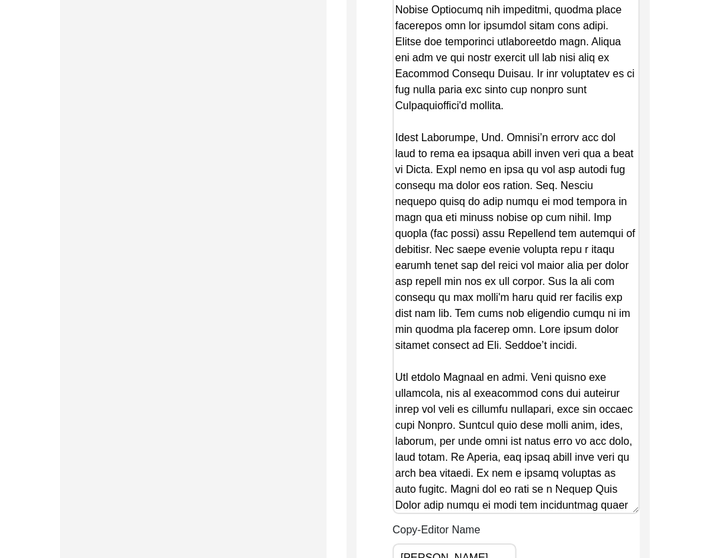
drag, startPoint x: 637, startPoint y: 397, endPoint x: 642, endPoint y: 530, distance: 134.1
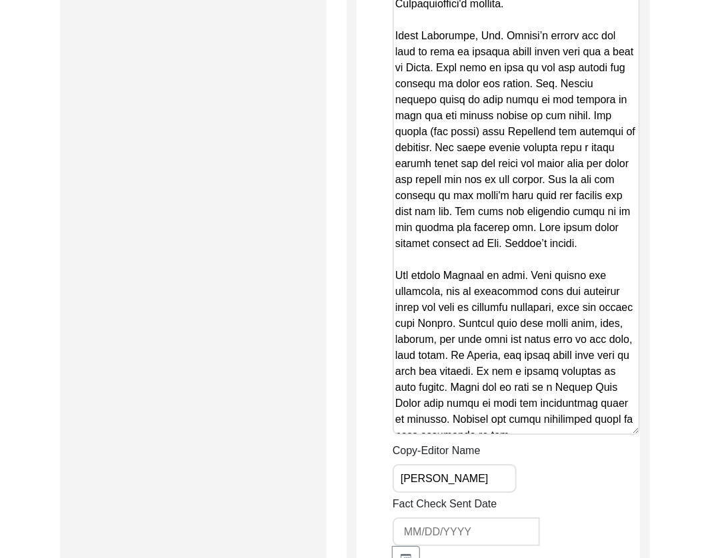
scroll to position [2786, 0]
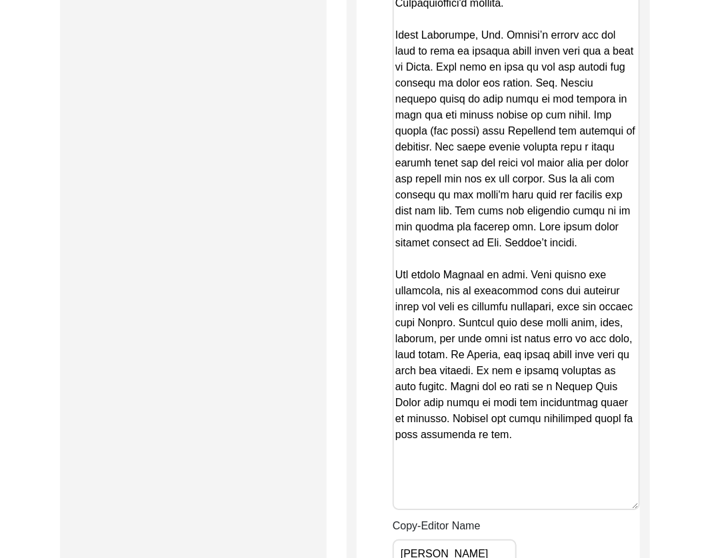
drag, startPoint x: 636, startPoint y: 430, endPoint x: 630, endPoint y: 508, distance: 78.2
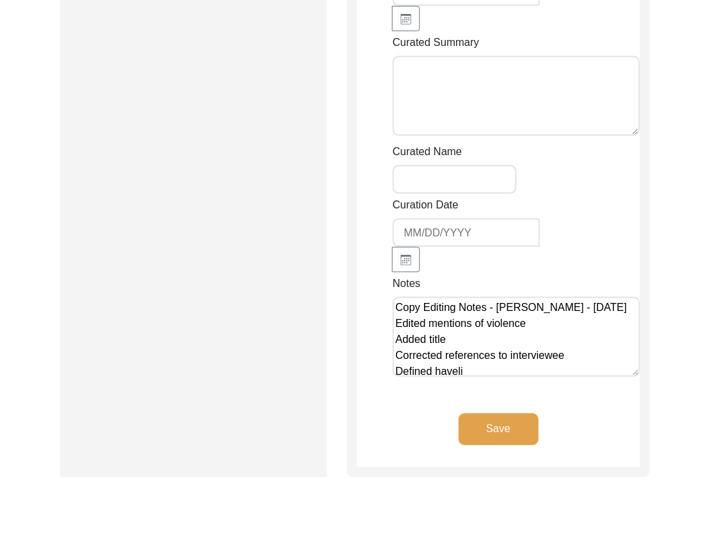
scroll to position [3587, 0]
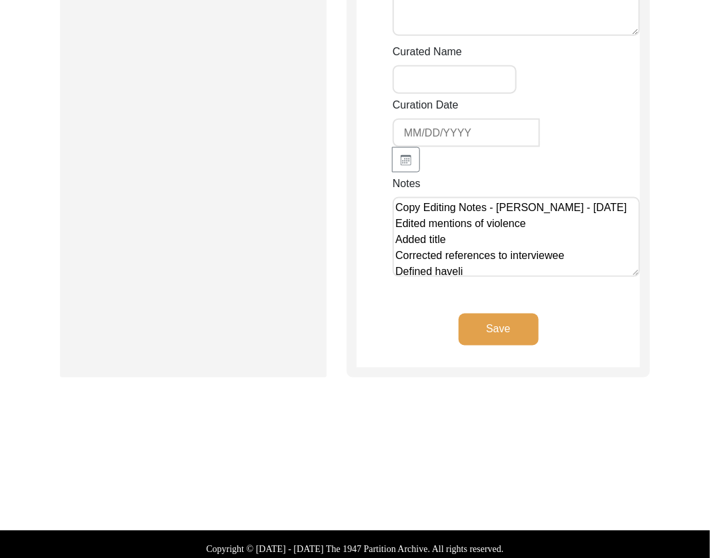
click at [565, 256] on textarea "Copy Editing Notes - [PERSON_NAME] - [DATE] Edited mentions of violence Added t…" at bounding box center [516, 237] width 247 height 80
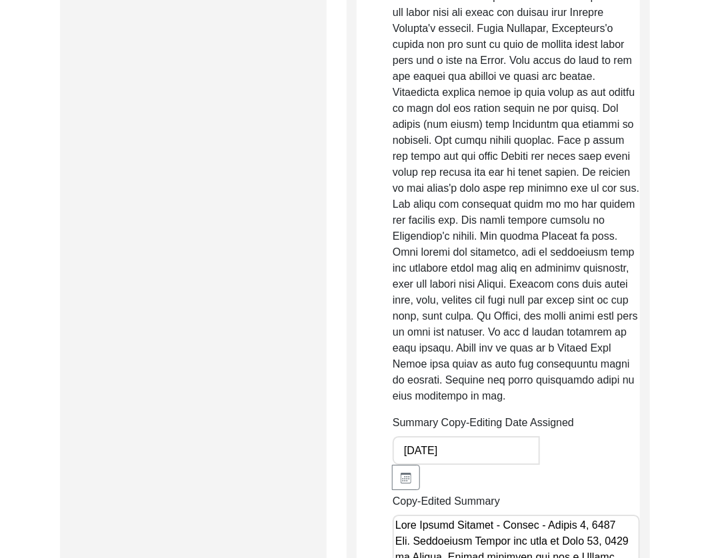
scroll to position [908, 0]
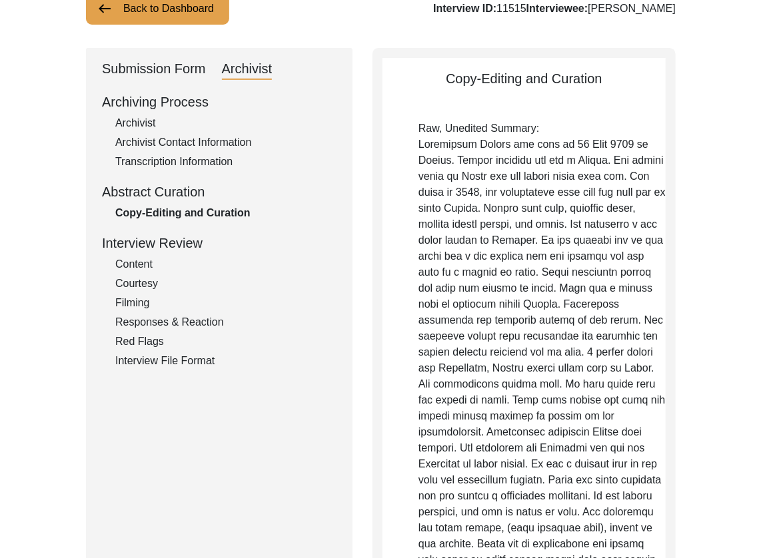
scroll to position [0, 0]
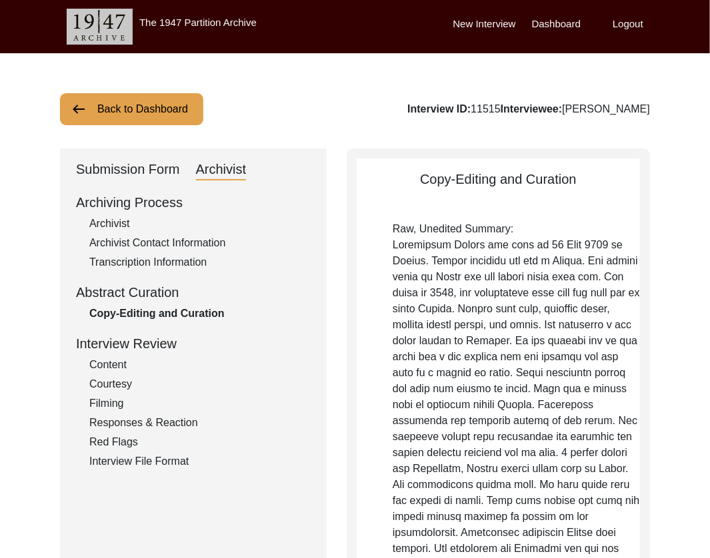
click at [120, 219] on div "Archivist" at bounding box center [199, 224] width 221 height 16
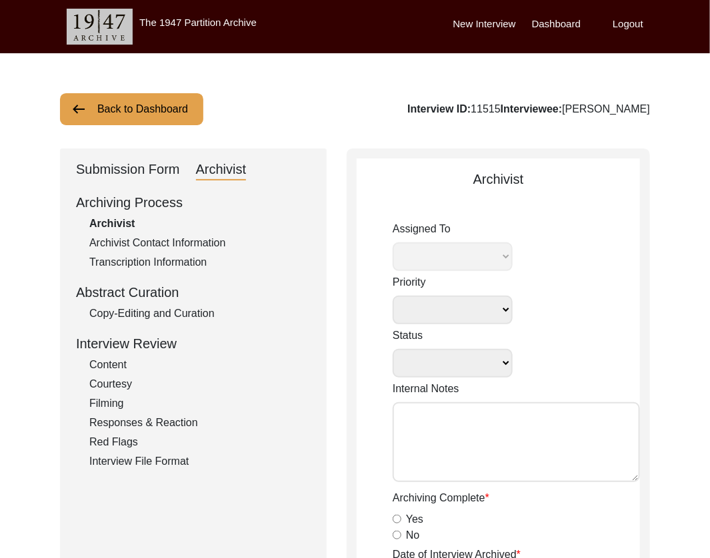
select select
select select "Archiving Completed"
type textarea "[DATE] Victoria: [PERSON_NAME] finished archiving this, but it needs to be pres…"
radio input "true"
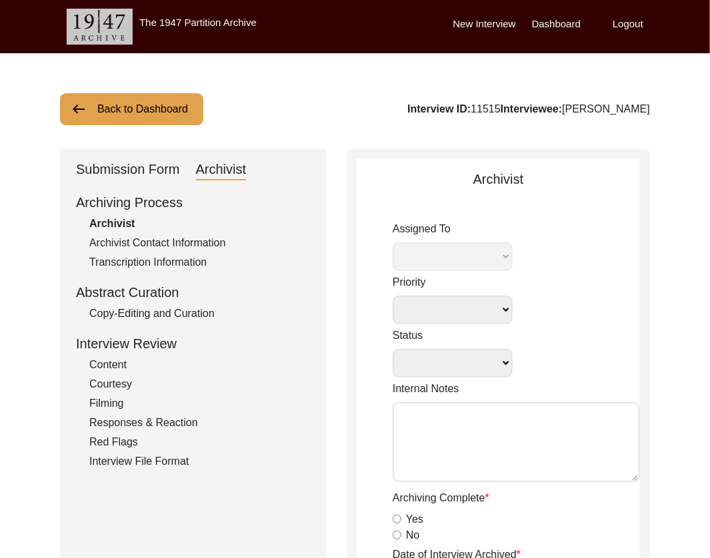
type input "[DATE]"
type textarea "Archiving Notes - [DATE] - [PERSON_NAME] Interviewee Information Interviewee ti…"
radio input "true"
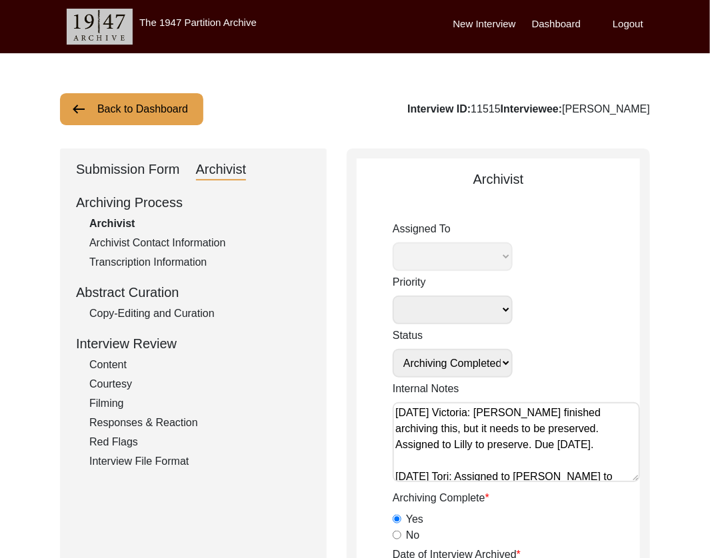
select select "507"
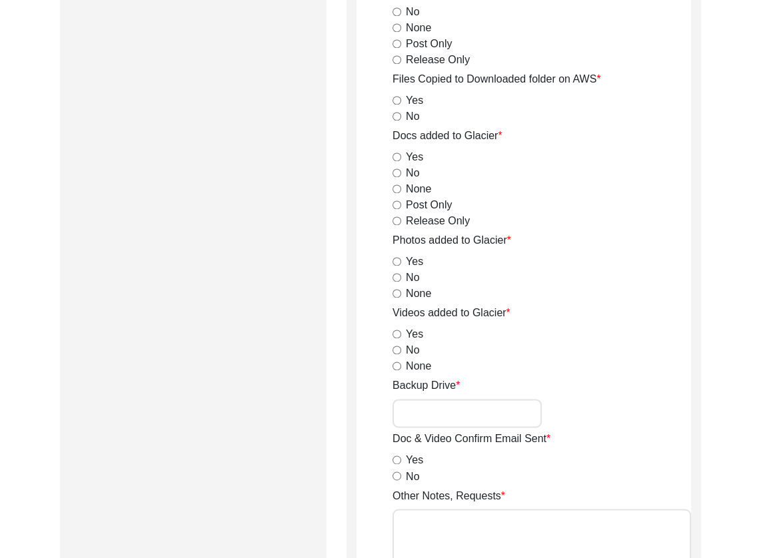
scroll to position [1783, 0]
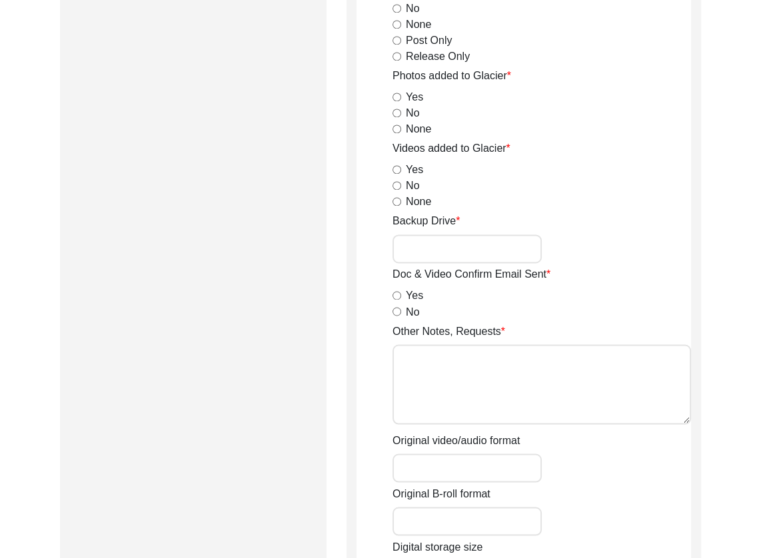
click at [467, 380] on textarea "Other Notes, Requests" at bounding box center [542, 385] width 299 height 80
drag, startPoint x: 459, startPoint y: 357, endPoint x: 498, endPoint y: 359, distance: 39.3
click at [498, 359] on textarea "B-roll length: 0:08:18" at bounding box center [542, 385] width 299 height 80
type textarea "B-roll length: 0:08:18"
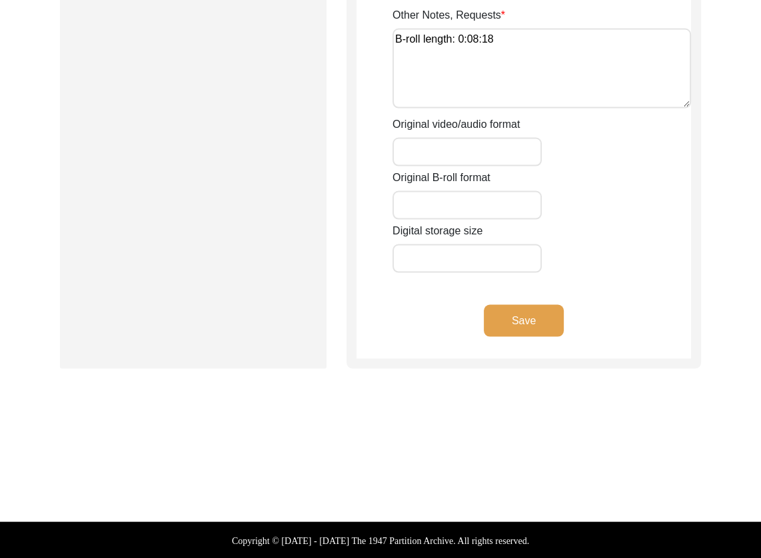
click at [518, 321] on button "Save" at bounding box center [524, 321] width 80 height 32
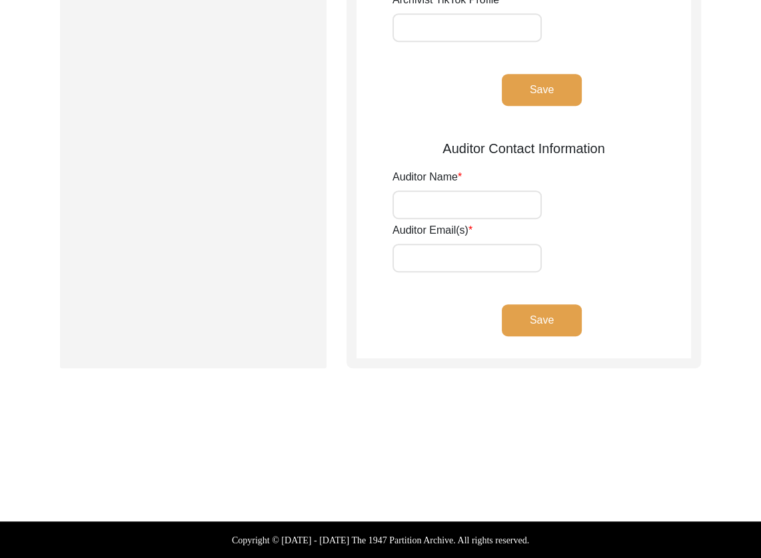
type input "[PERSON_NAME]"
type input "[EMAIL_ADDRESS][DOMAIN_NAME]"
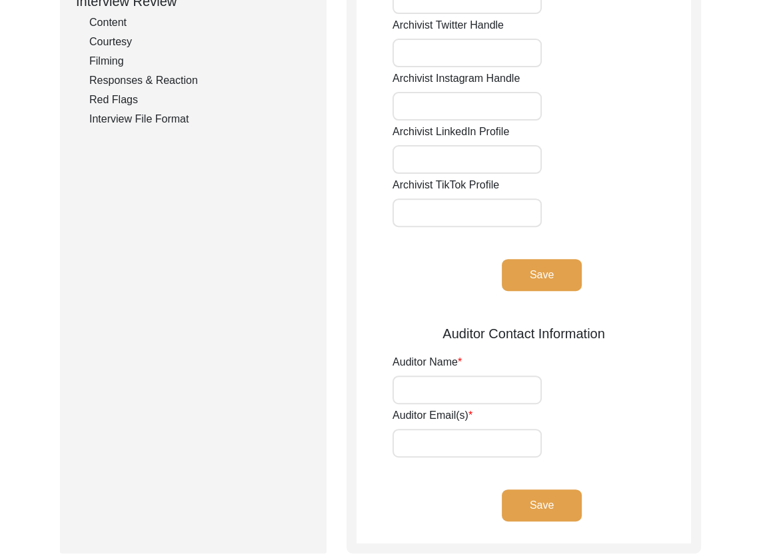
scroll to position [0, 0]
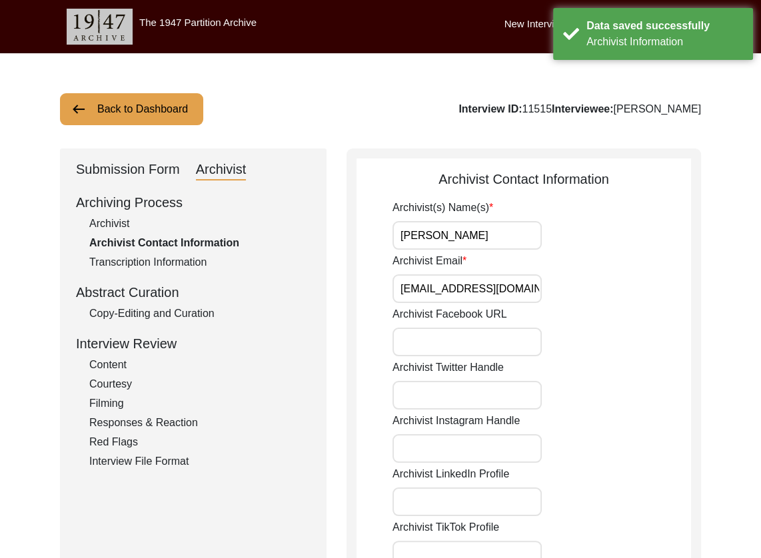
click at [498, 235] on input "[PERSON_NAME]" at bounding box center [467, 235] width 149 height 29
type input "[PERSON_NAME], [PERSON_NAME]"
click at [524, 293] on input "Archivist Email" at bounding box center [467, 289] width 149 height 29
type input "[EMAIL_ADDRESS][DOMAIN_NAME], [EMAIL_ADDRESS][DOMAIN_NAME]"
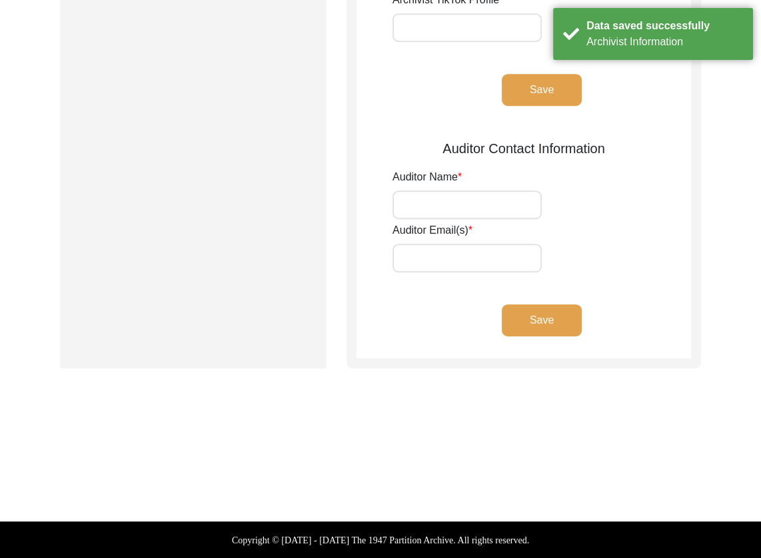
click at [539, 103] on button "Save" at bounding box center [542, 90] width 80 height 32
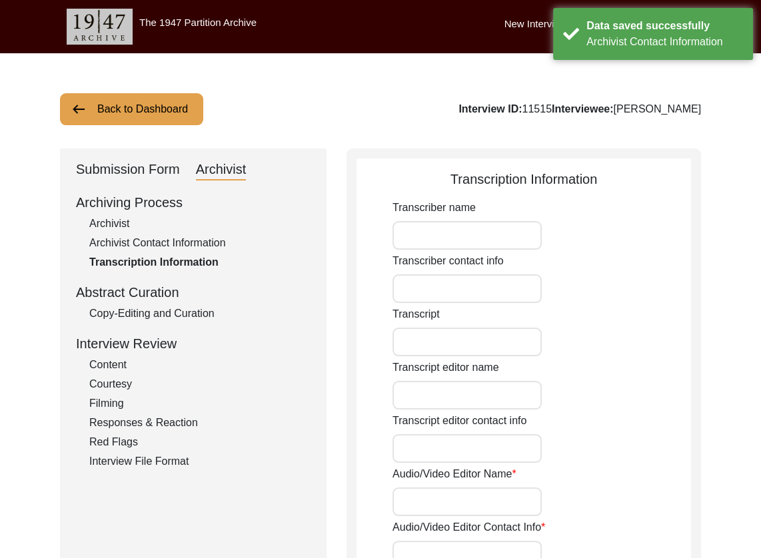
click at [147, 178] on div "Submission Form" at bounding box center [128, 169] width 104 height 21
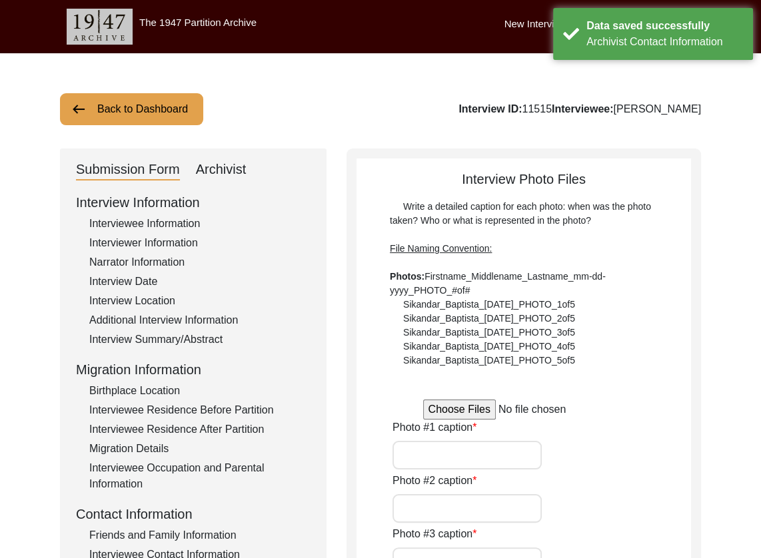
type input "[PERSON_NAME] in interview with 1947 Partition Archive"
type input "[PERSON_NAME] in her office."
type input "[PERSON_NAME] Georgian coins- front"
type input "[PERSON_NAME] Georgian coins- back"
type input "[PERSON_NAME] with family and friends"
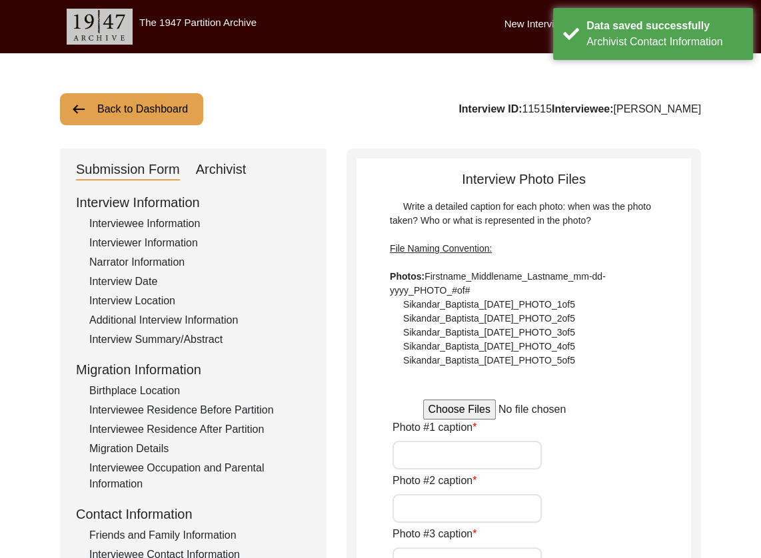
type input "0of5"
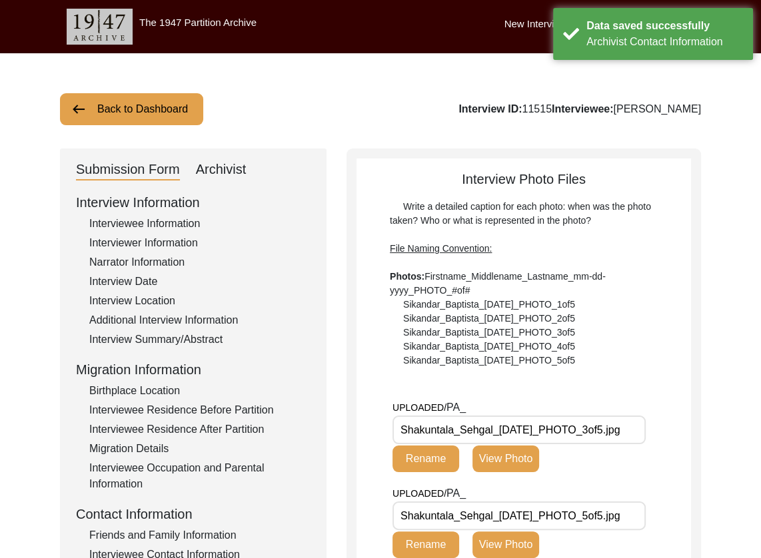
click at [134, 225] on div "Interviewee Information" at bounding box center [199, 224] width 221 height 16
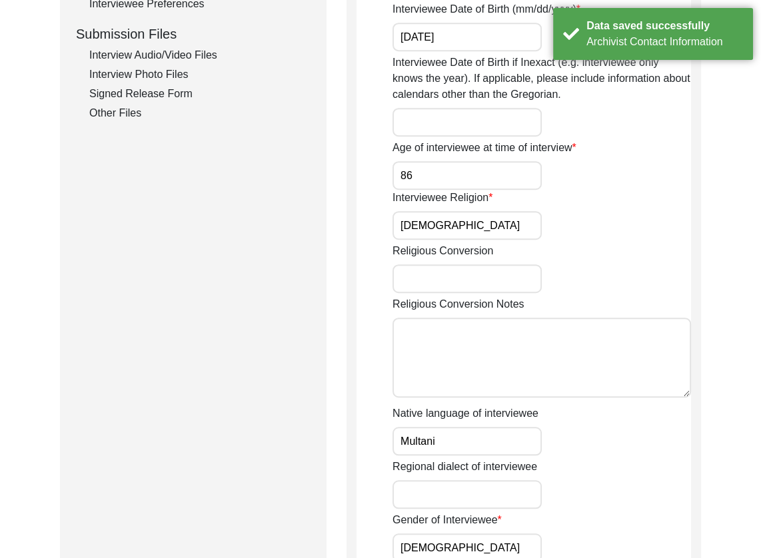
scroll to position [629, 0]
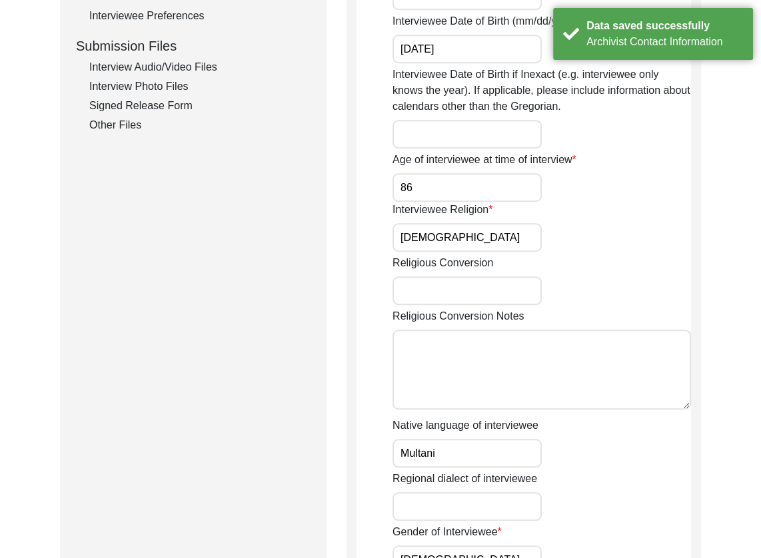
click at [147, 86] on div "Interview Photo Files" at bounding box center [199, 87] width 221 height 16
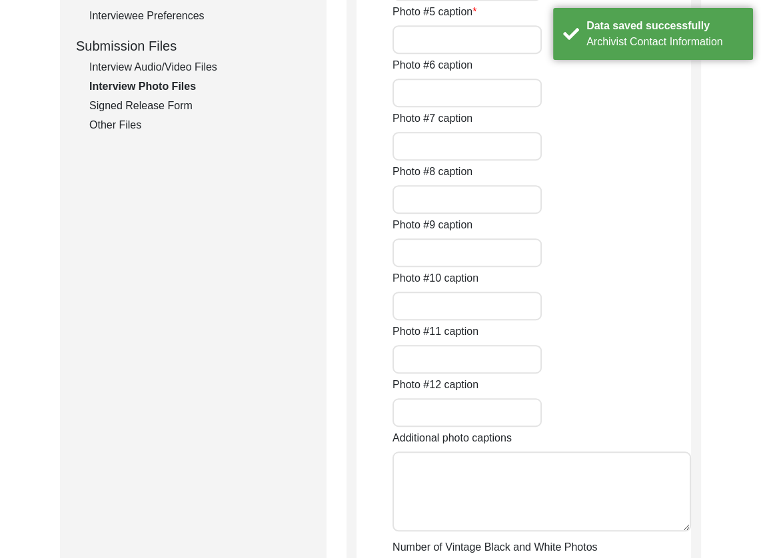
type input "[PERSON_NAME] in interview with 1947 Partition Archive"
type input "[PERSON_NAME] in her office."
type input "[PERSON_NAME] Georgian coins- front"
type input "[PERSON_NAME] Georgian coins- back"
type input "[PERSON_NAME] with family and friends"
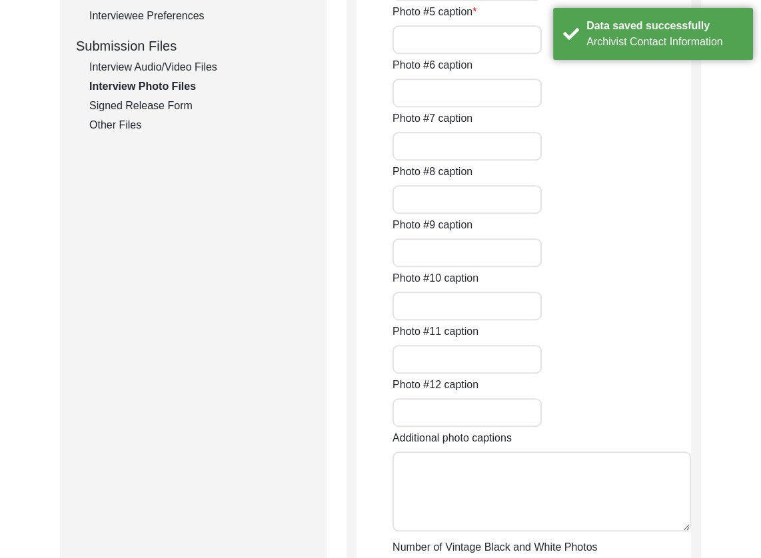
type input "0of5"
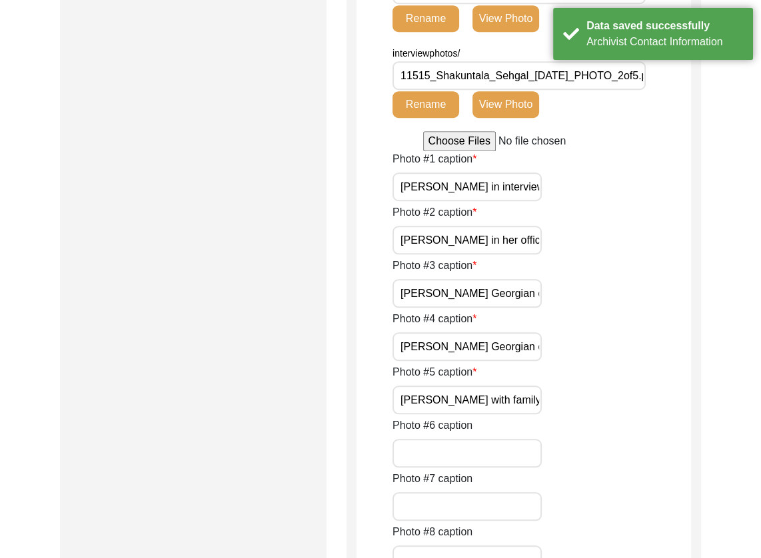
scroll to position [1547, 0]
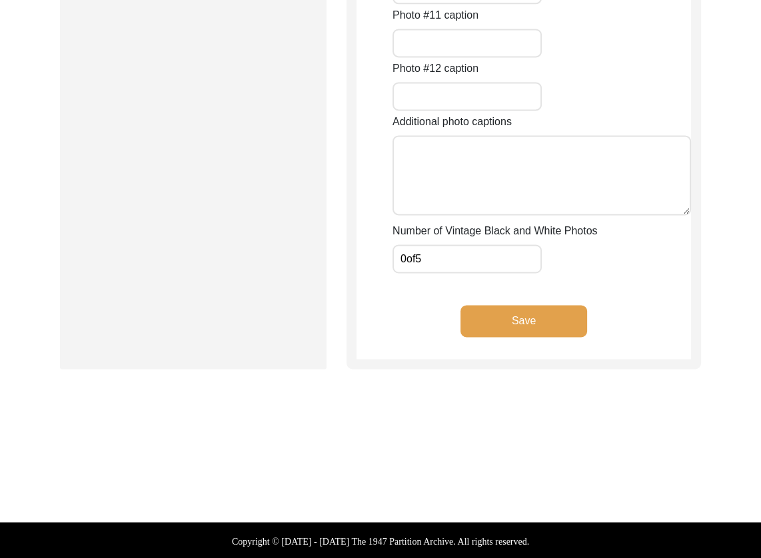
click at [449, 256] on input "0of5" at bounding box center [467, 259] width 149 height 29
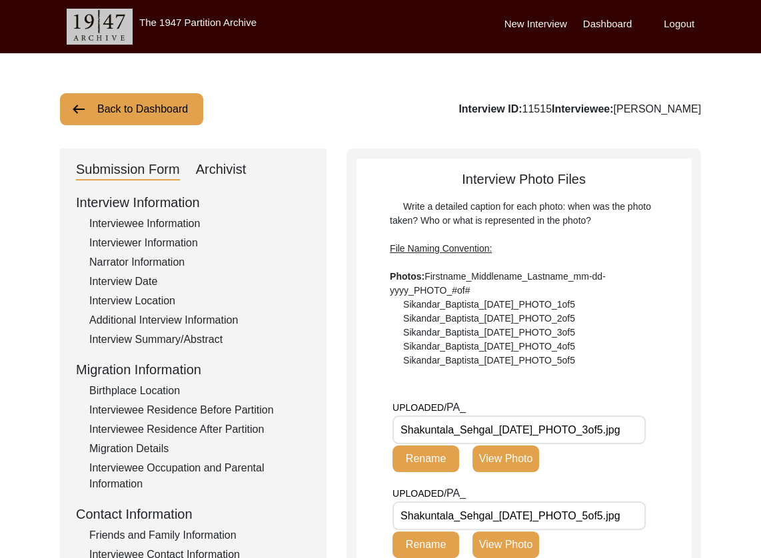
scroll to position [0, 0]
click at [221, 170] on div "Archivist" at bounding box center [221, 169] width 51 height 21
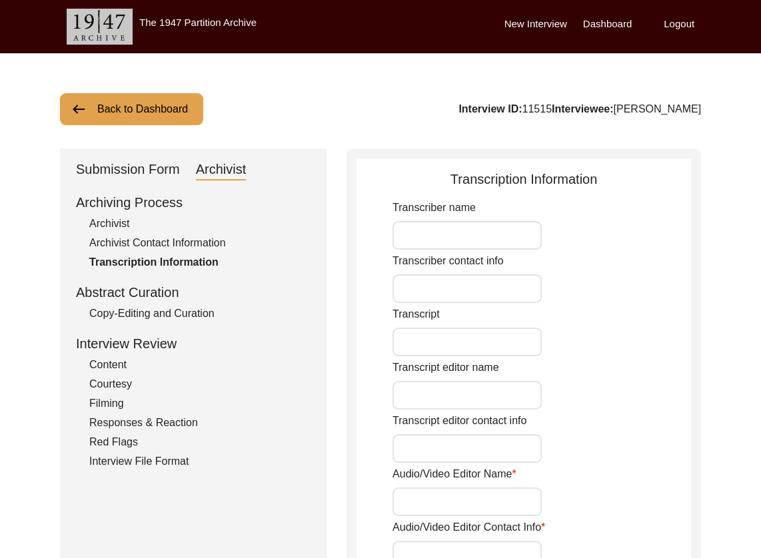
click at [125, 221] on div "Archivist" at bounding box center [199, 224] width 221 height 16
select select "Archiving Completed"
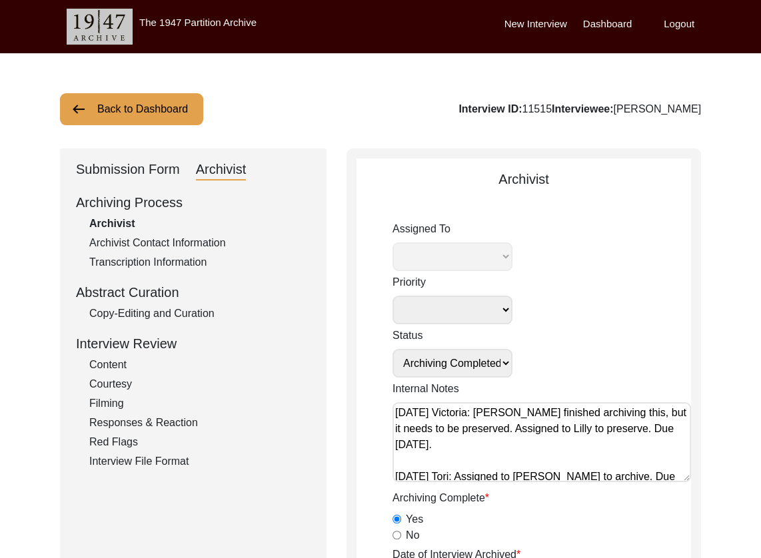
select select "507"
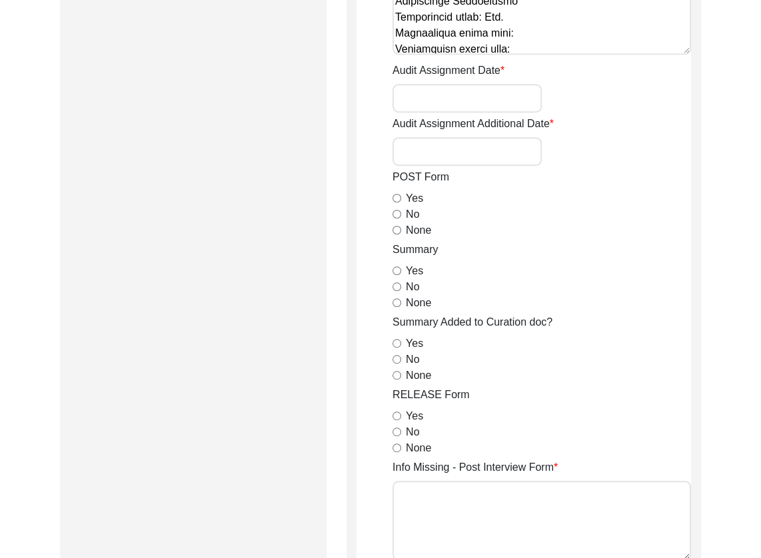
scroll to position [604, 0]
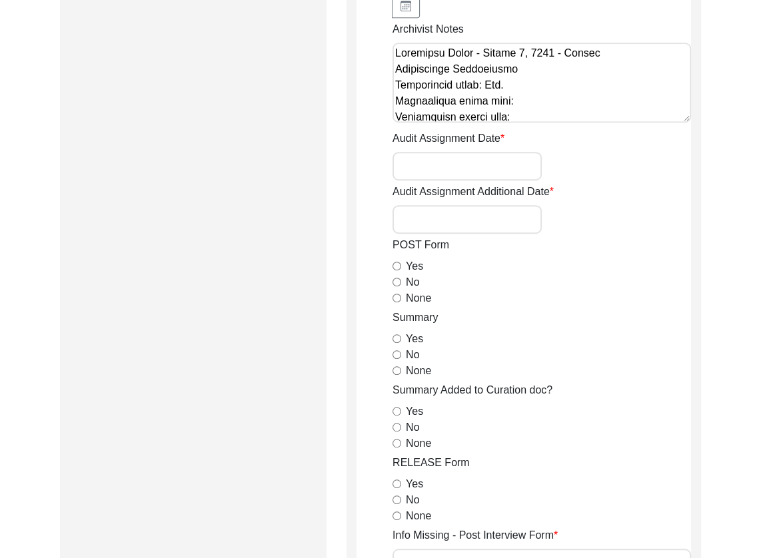
click at [396, 263] on input "Yes" at bounding box center [397, 266] width 9 height 9
radio input "true"
click at [399, 297] on input "None" at bounding box center [397, 298] width 9 height 9
radio input "true"
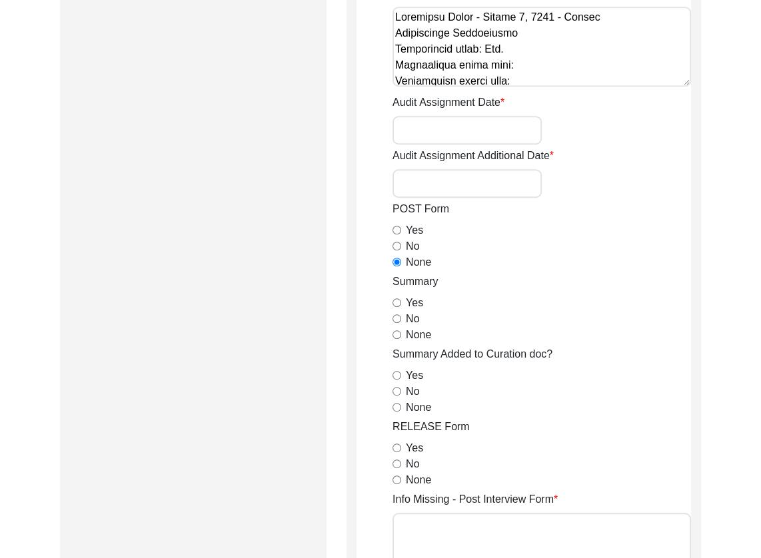
scroll to position [641, 0]
click at [402, 299] on div "Yes" at bounding box center [542, 303] width 299 height 16
click at [399, 299] on input "Yes" at bounding box center [397, 302] width 9 height 9
radio input "true"
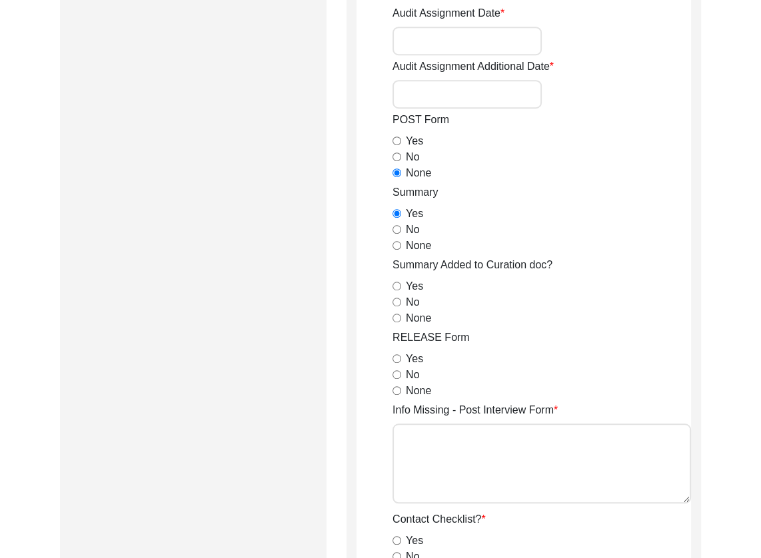
scroll to position [738, 0]
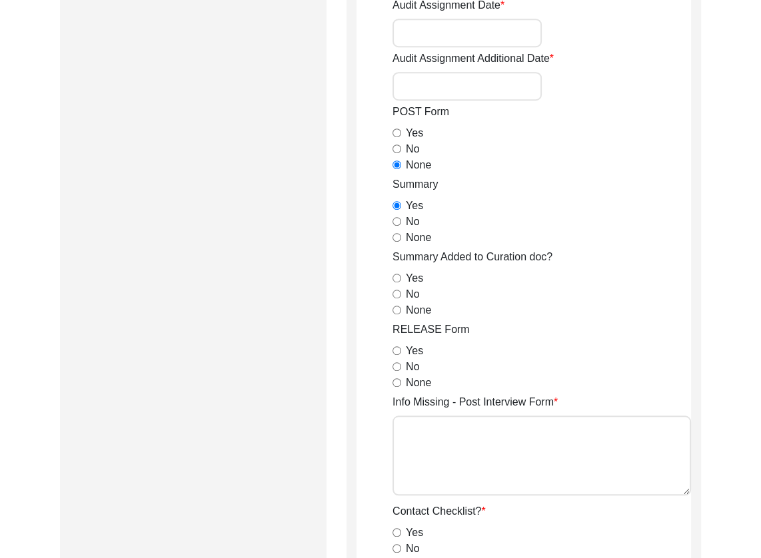
click at [394, 311] on input "None" at bounding box center [397, 310] width 9 height 9
radio input "true"
click at [394, 347] on input "Yes" at bounding box center [397, 351] width 9 height 9
radio input "true"
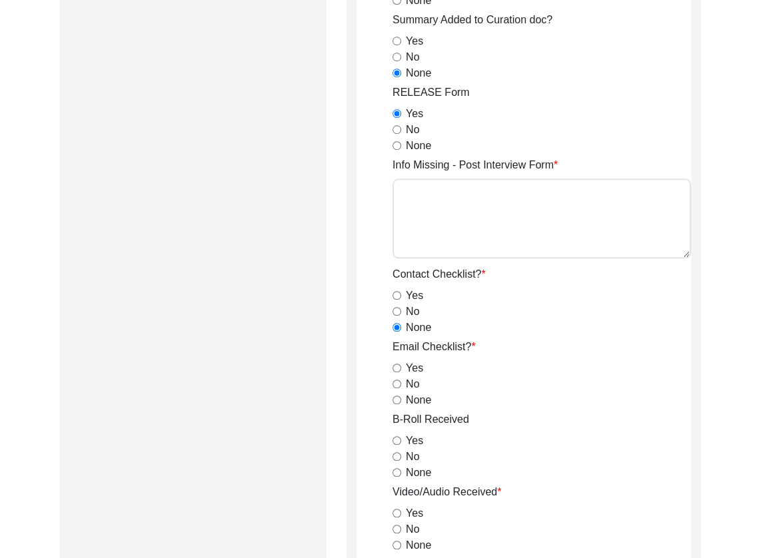
click at [395, 399] on input "None" at bounding box center [397, 400] width 9 height 9
radio input "true"
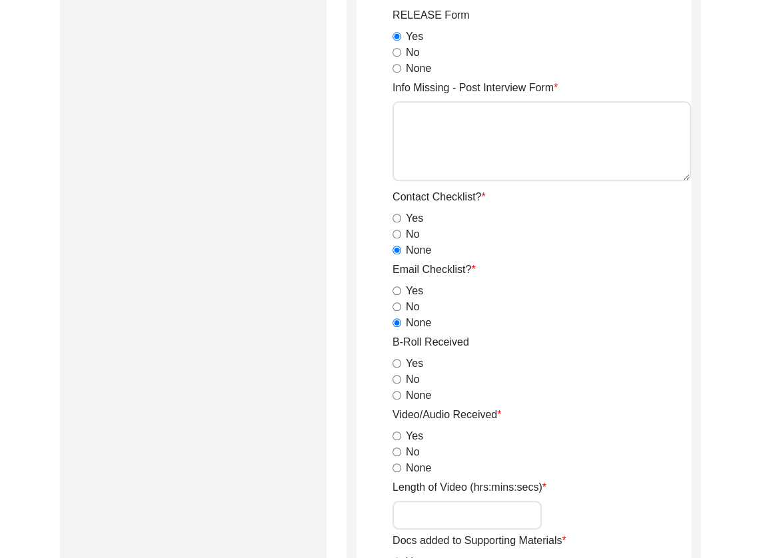
click at [395, 365] on input "Yes" at bounding box center [397, 363] width 9 height 9
radio input "true"
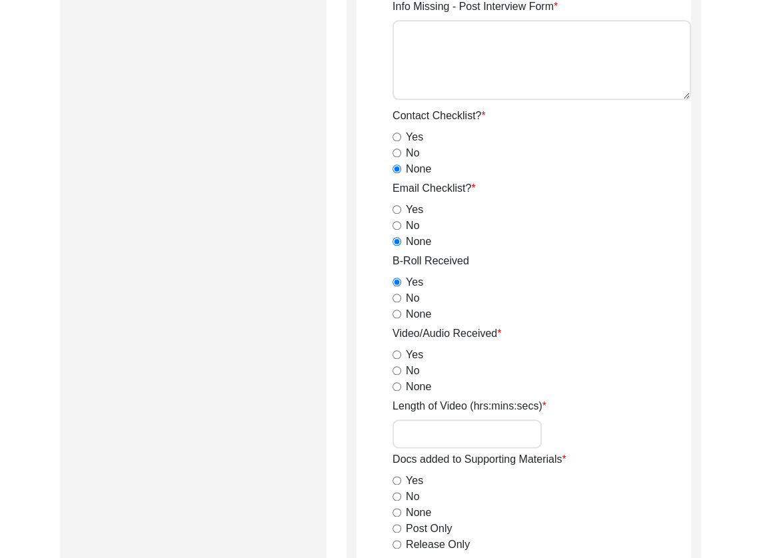
click at [397, 355] on input "Yes" at bounding box center [397, 355] width 9 height 9
radio input "true"
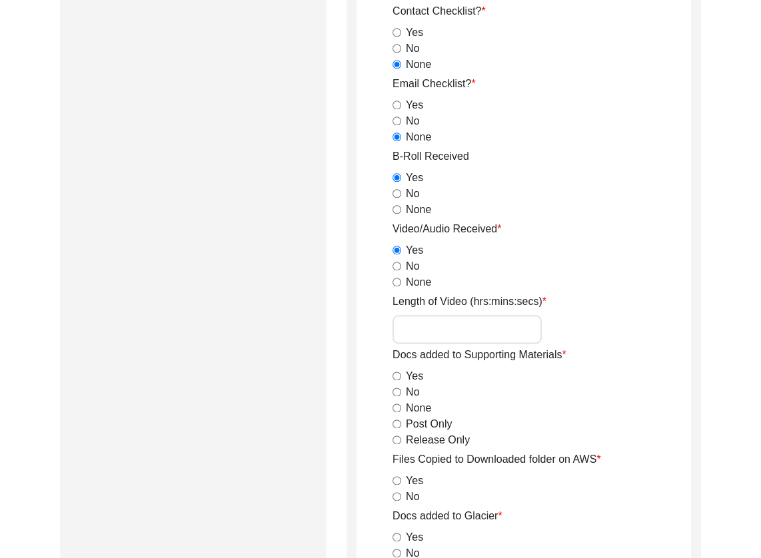
scroll to position [1240, 0]
click at [449, 327] on input "Length of Video (hrs:mins:secs)" at bounding box center [467, 328] width 149 height 29
paste input "2:21:28"
type input "2:21:28"
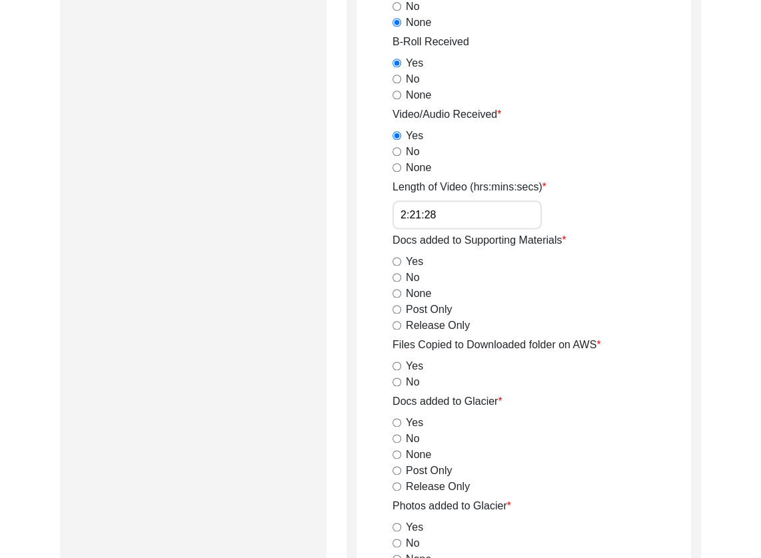
scroll to position [1354, 0]
click at [400, 309] on input "Post Only" at bounding box center [397, 309] width 9 height 9
radio input "true"
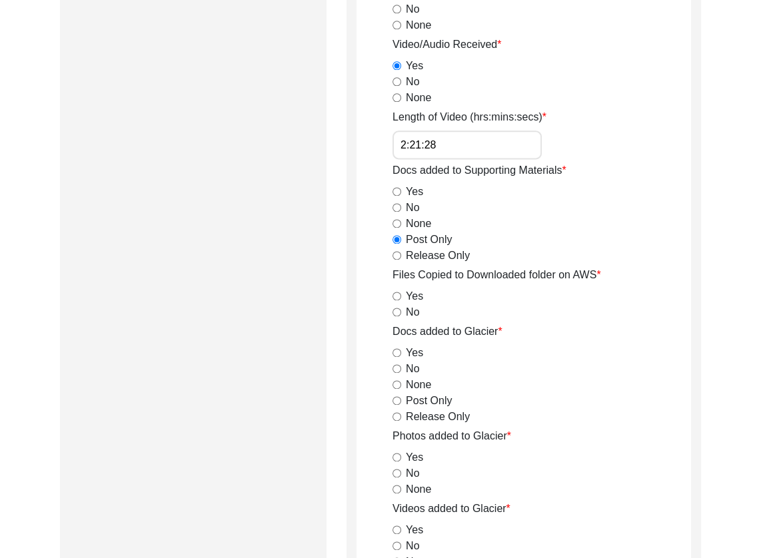
scroll to position [1427, 0]
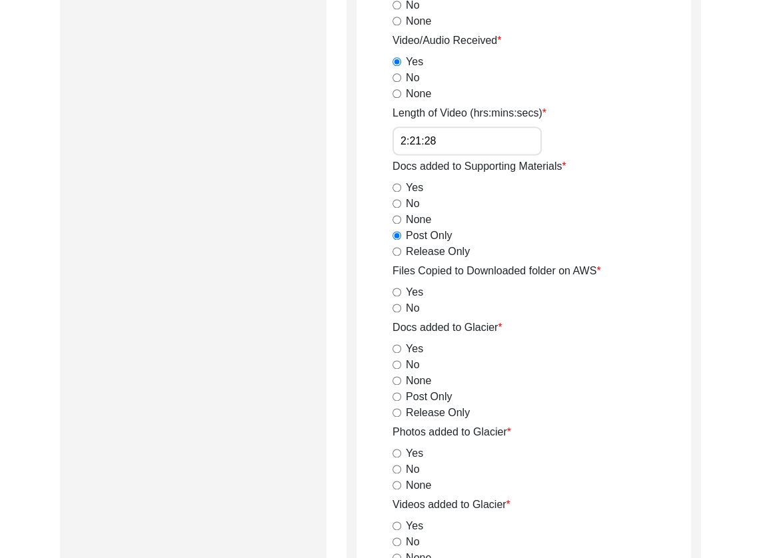
click at [395, 289] on input "Yes" at bounding box center [397, 292] width 9 height 9
radio input "true"
click at [397, 393] on input "Post Only" at bounding box center [397, 397] width 9 height 9
radio input "true"
click at [397, 250] on input "Release Only" at bounding box center [397, 251] width 9 height 9
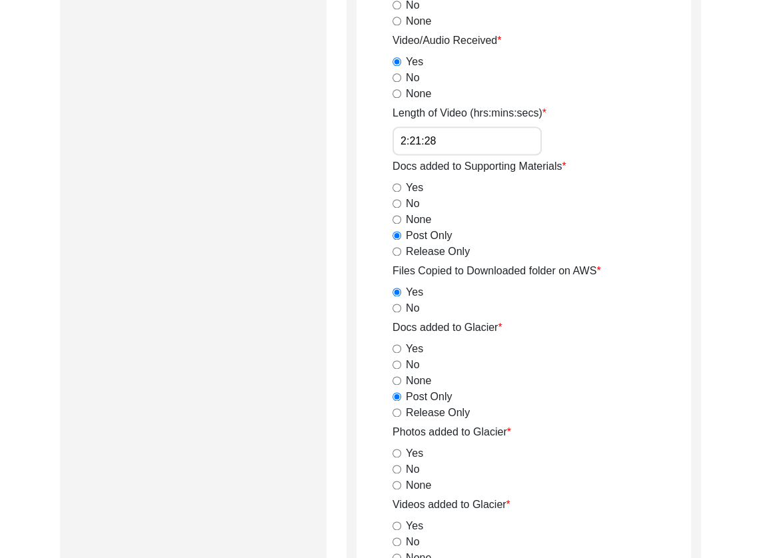
radio input "true"
click at [397, 412] on input "Release Only" at bounding box center [397, 413] width 9 height 9
radio input "true"
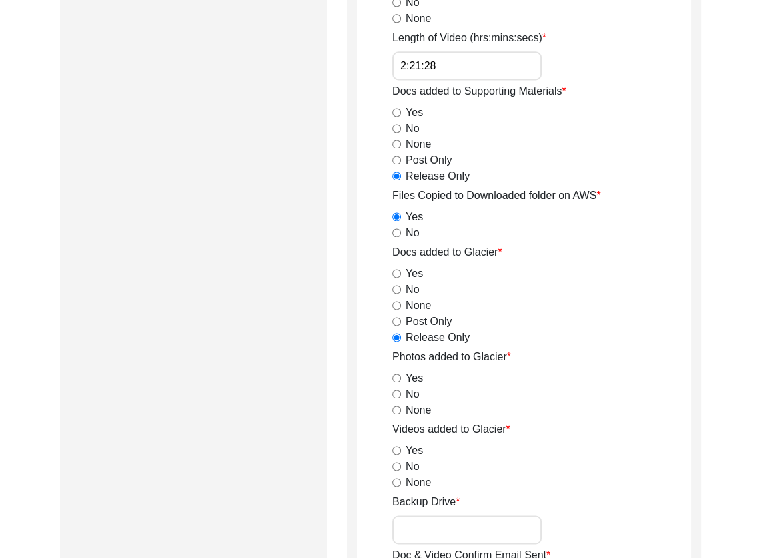
click at [395, 379] on input "Yes" at bounding box center [397, 378] width 9 height 9
radio input "true"
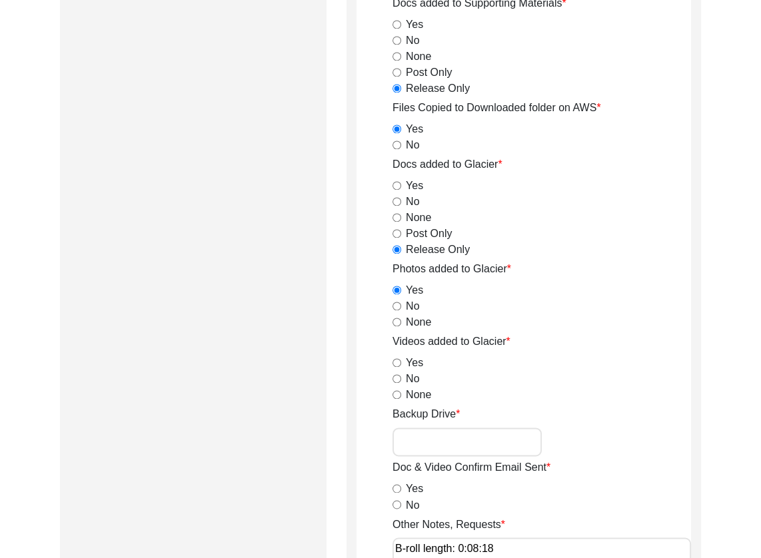
click at [396, 362] on input "Yes" at bounding box center [397, 363] width 9 height 9
radio input "true"
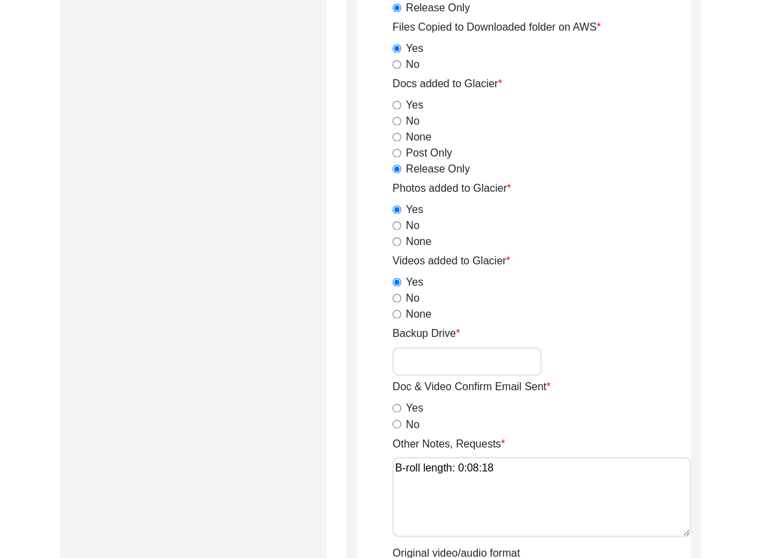
scroll to position [1713, 0]
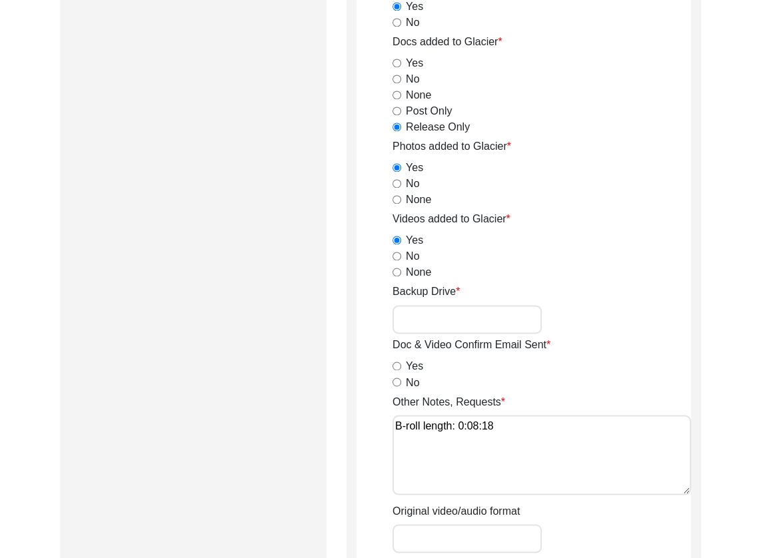
click at [455, 319] on input "Backup Drive" at bounding box center [467, 319] width 149 height 29
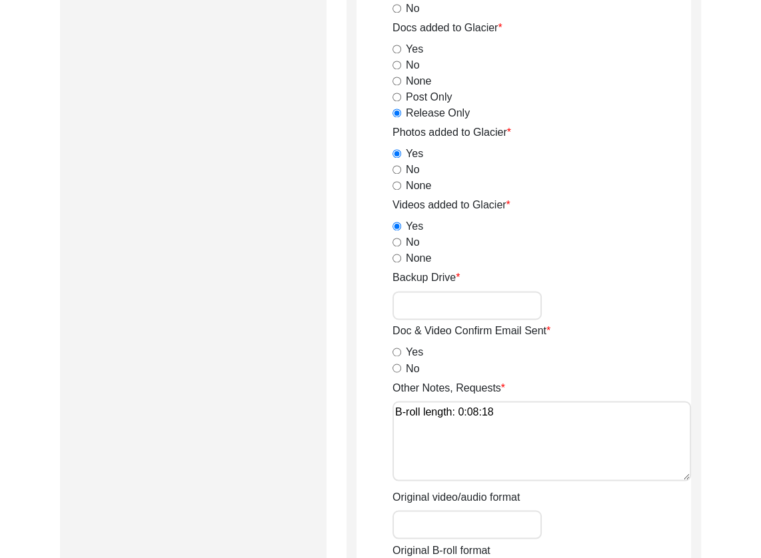
scroll to position [1727, 0]
click at [400, 367] on input "No" at bounding box center [397, 367] width 9 height 9
radio input "true"
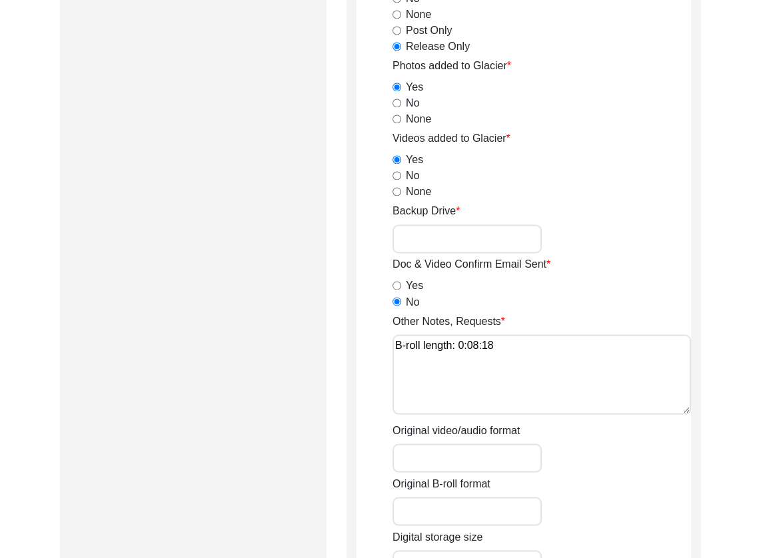
scroll to position [1821, 0]
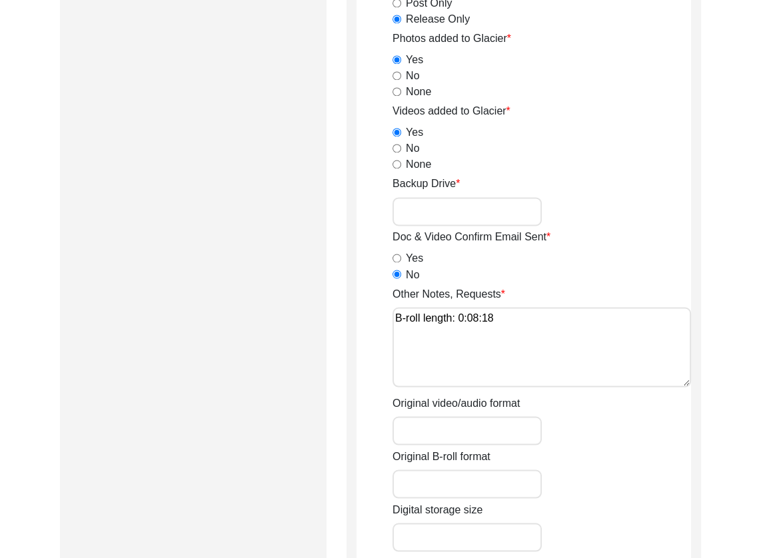
click at [455, 429] on input "Original video/audio format" at bounding box center [467, 431] width 149 height 29
type input "mp4, MP4"
type input "mp4"
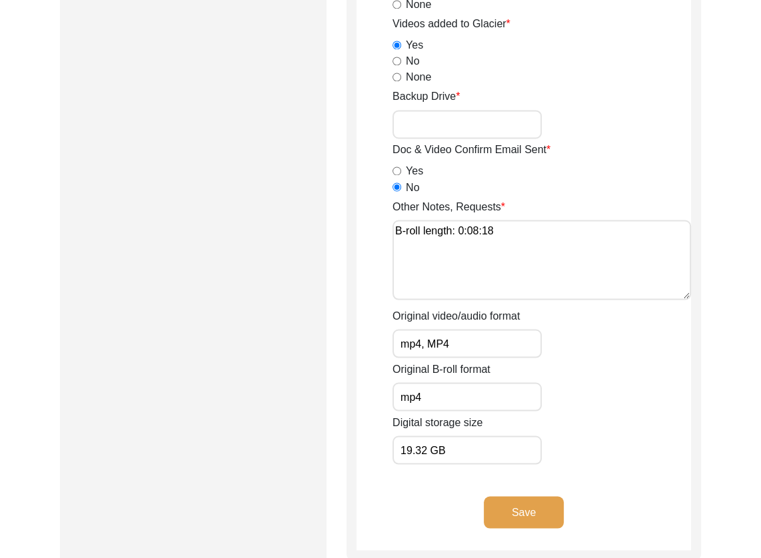
type input "19.32 GB"
click at [504, 502] on button "Save" at bounding box center [524, 512] width 80 height 32
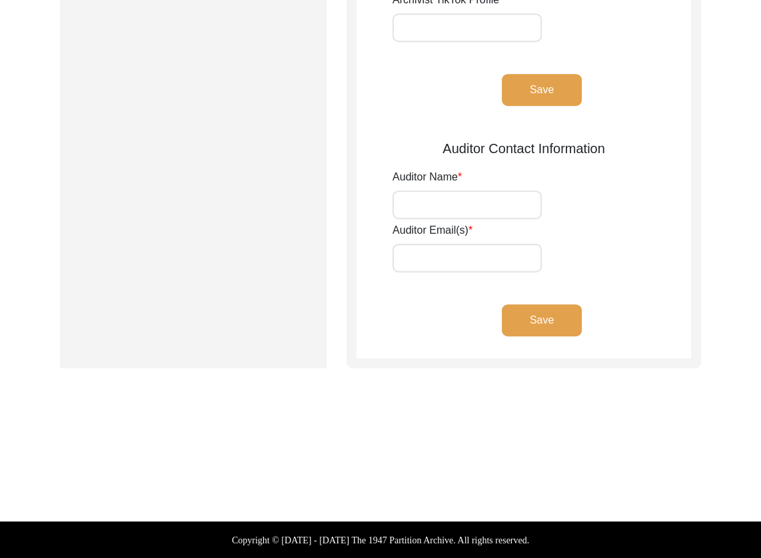
type input "[PERSON_NAME], [PERSON_NAME]"
type input "[EMAIL_ADDRESS][DOMAIN_NAME], [EMAIL_ADDRESS][DOMAIN_NAME]"
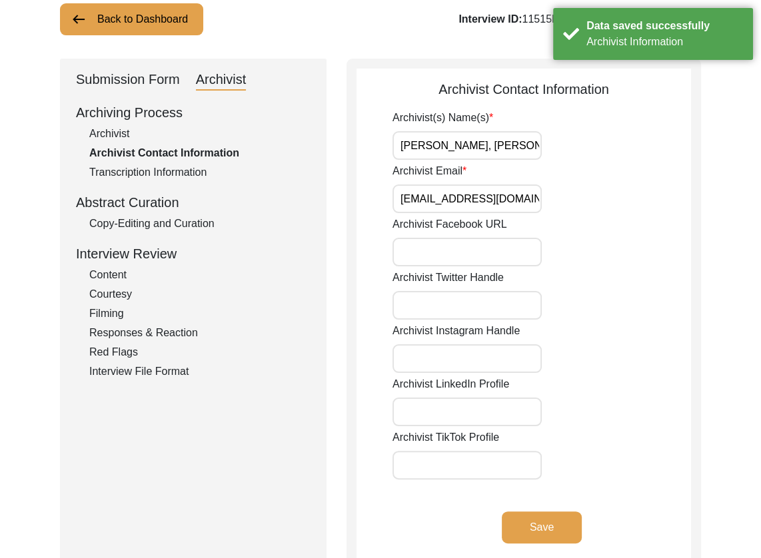
scroll to position [104, 0]
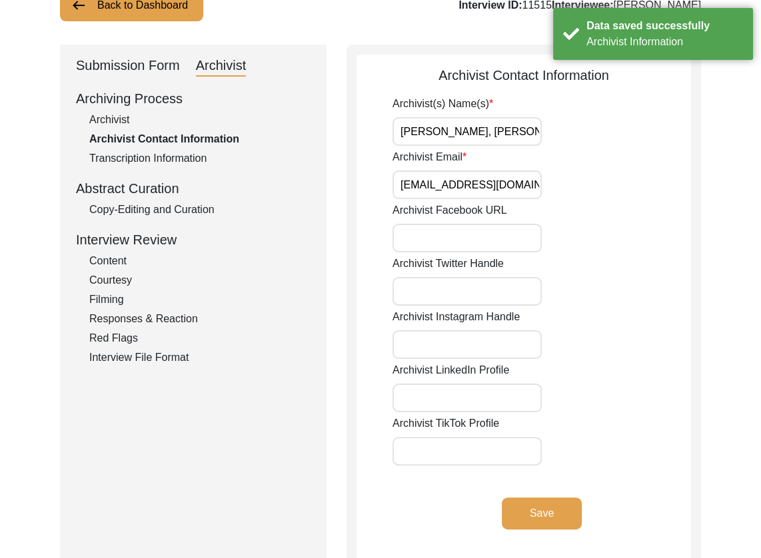
drag, startPoint x: 125, startPoint y: 119, endPoint x: 185, endPoint y: 150, distance: 67.7
click at [125, 119] on div "Archivist" at bounding box center [199, 120] width 221 height 16
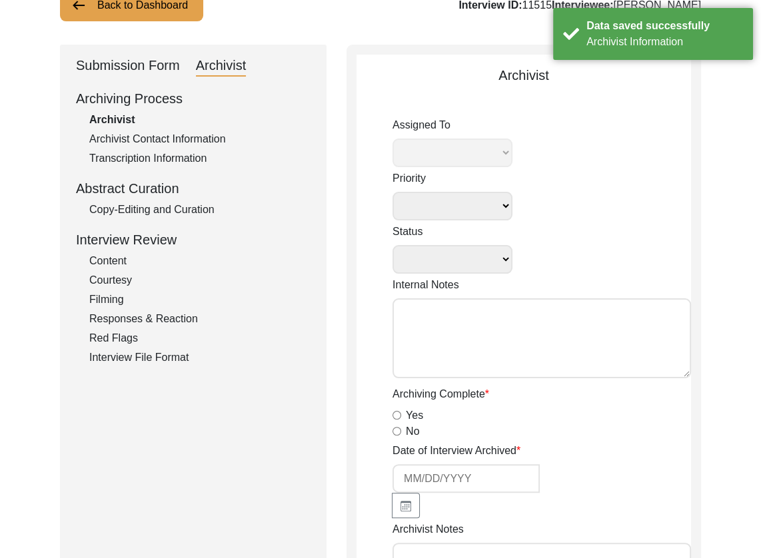
select select "507"
select select
select select "Archiving Completed"
type textarea "[DATE] Victoria: [PERSON_NAME] finished archiving this, but it needs to be pres…"
radio input "true"
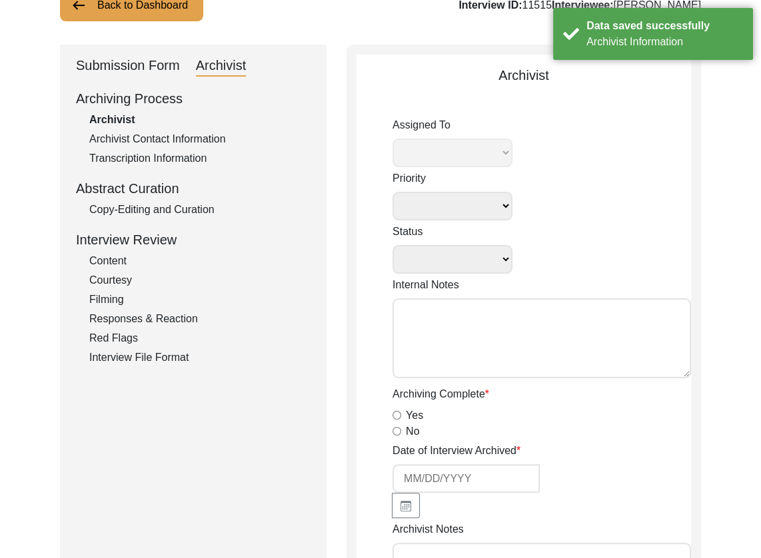
type input "[DATE]"
type textarea "Archiving Notes - [DATE] - [PERSON_NAME] Interviewee Information Interviewee ti…"
radio input "true"
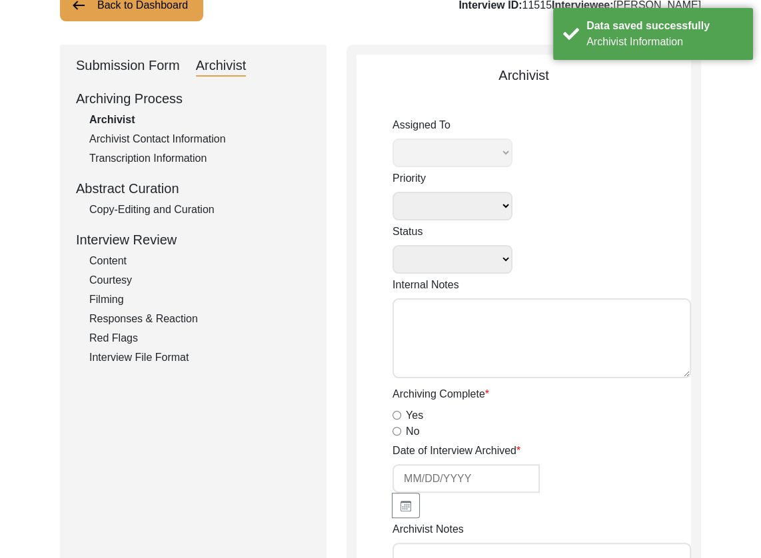
radio input "true"
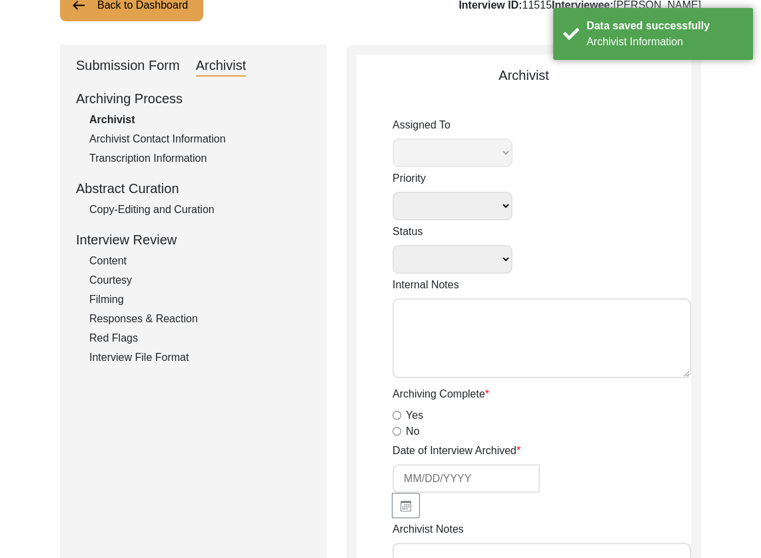
type input "2:21:28"
radio input "true"
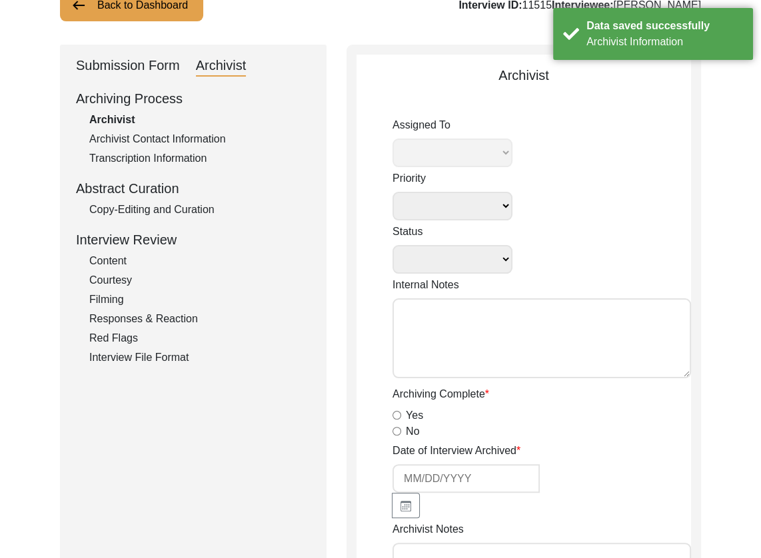
radio input "true"
type textarea "B-roll length: 0:08:18"
type input "mp4, MP4"
type input "mp4"
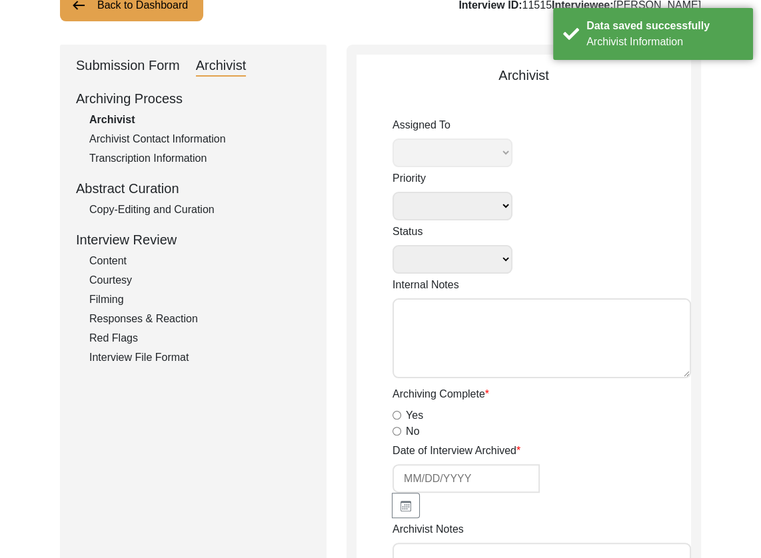
type input "19.32 GB"
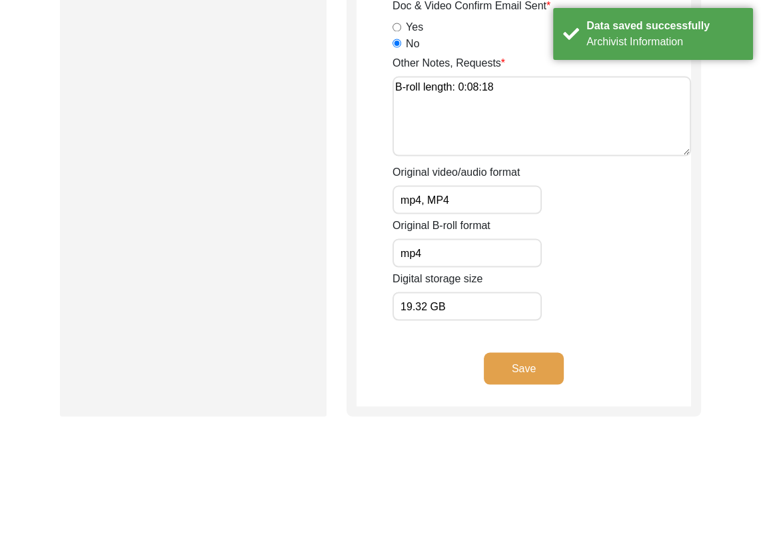
click at [498, 295] on input "19.32 GB" at bounding box center [467, 306] width 149 height 29
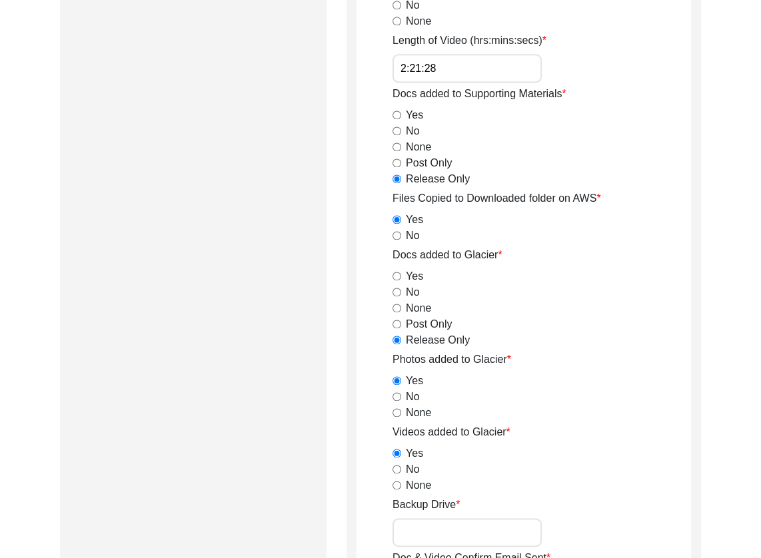
scroll to position [1693, 0]
